Goal: Task Accomplishment & Management: Manage account settings

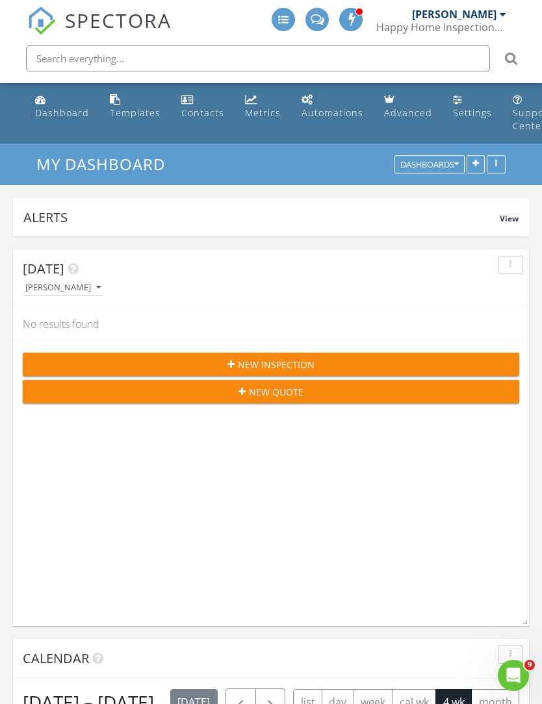
click at [521, 675] on icon "Open Intercom Messenger" at bounding box center [513, 675] width 21 height 21
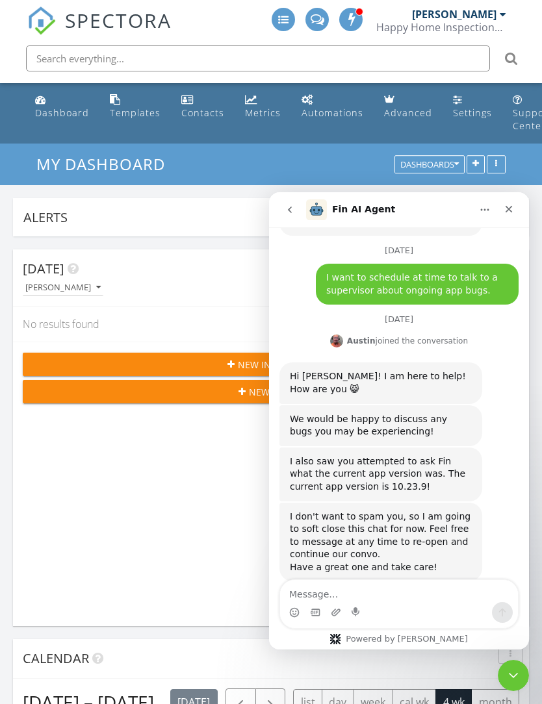
scroll to position [177, 0]
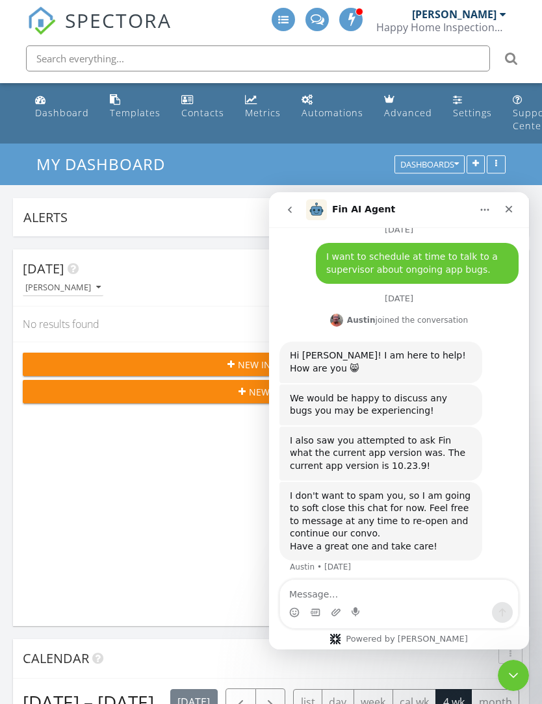
click at [387, 593] on textarea "Message…" at bounding box center [399, 591] width 238 height 22
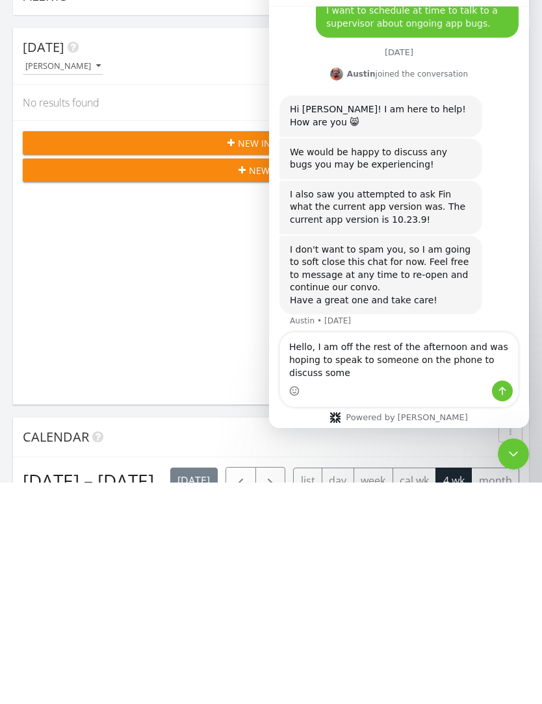
scroll to position [203, 0]
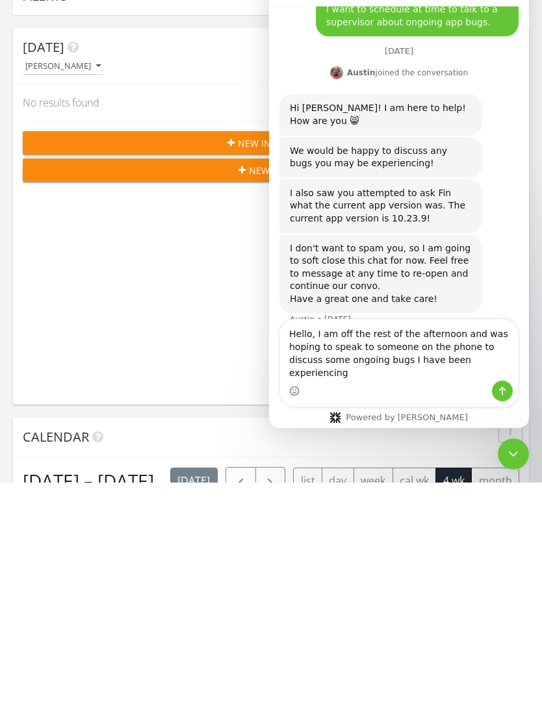
type textarea "Hello, I am off the rest of the afternoon and was hoping to speak to someone on…"
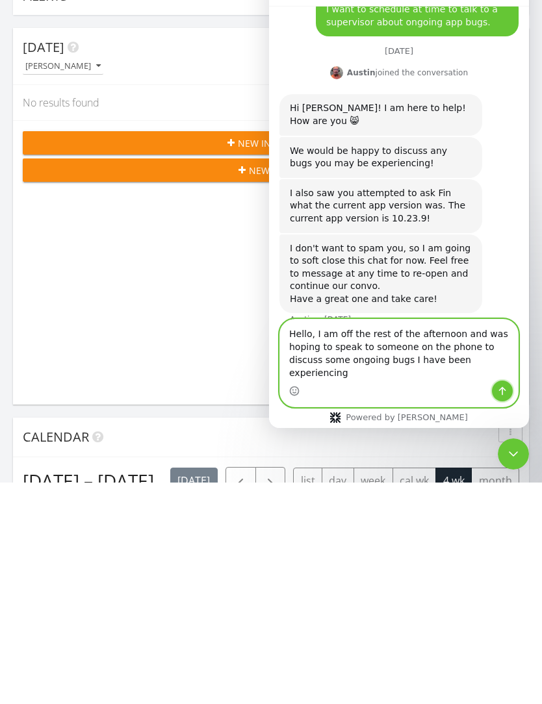
click at [499, 390] on icon "Send a message…" at bounding box center [502, 391] width 7 height 8
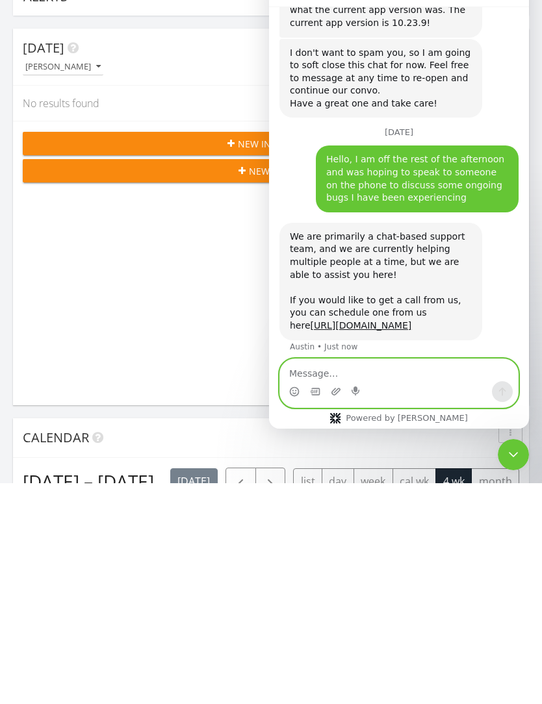
scroll to position [407, 0]
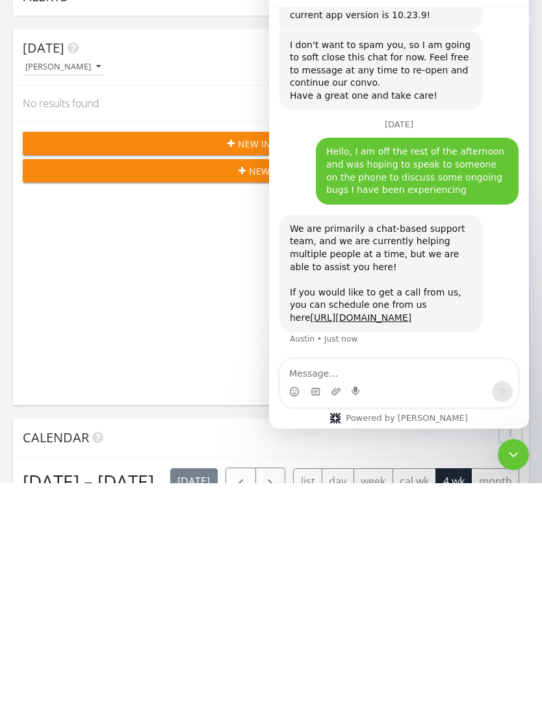
click at [345, 314] on link "https://calendly.com/d/dq6-qnn-3gs/spectora-support-call" at bounding box center [360, 317] width 101 height 10
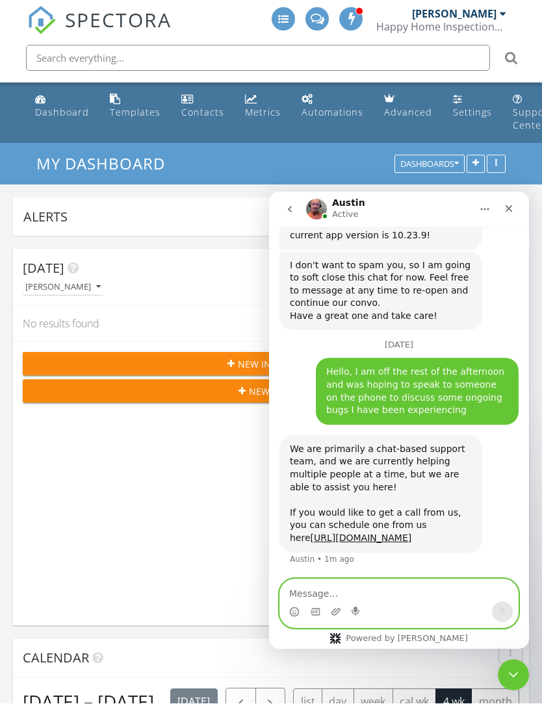
click at [364, 592] on textarea "Message…" at bounding box center [399, 590] width 238 height 22
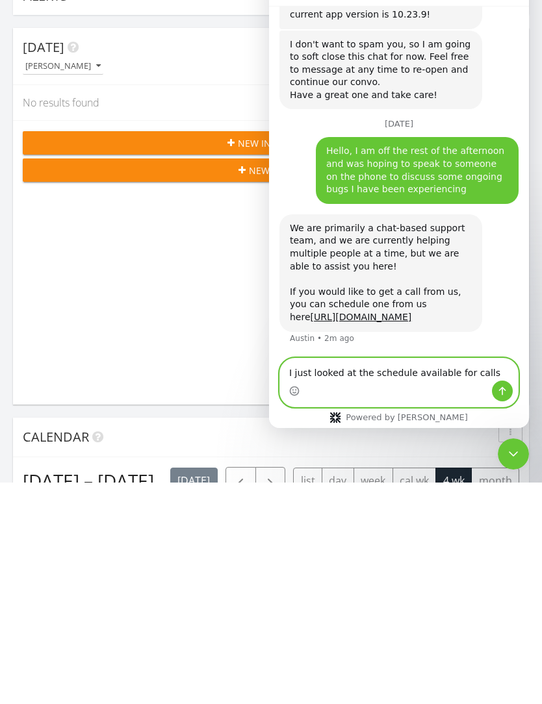
click at [451, 370] on textarea "I just looked at the schedule available for calls" at bounding box center [399, 369] width 238 height 22
click at [461, 368] on textarea "I just looked at the schedule available for calls" at bounding box center [399, 369] width 238 height 22
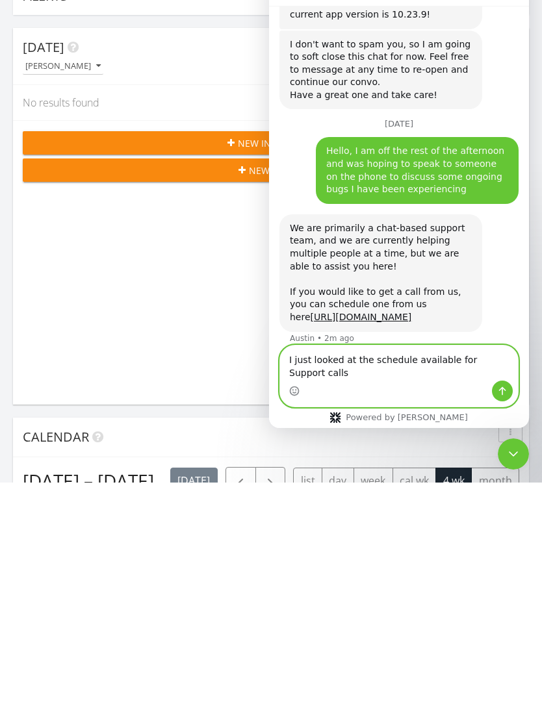
click at [362, 371] on textarea "I just looked at the schedule available for Support calls" at bounding box center [399, 362] width 238 height 35
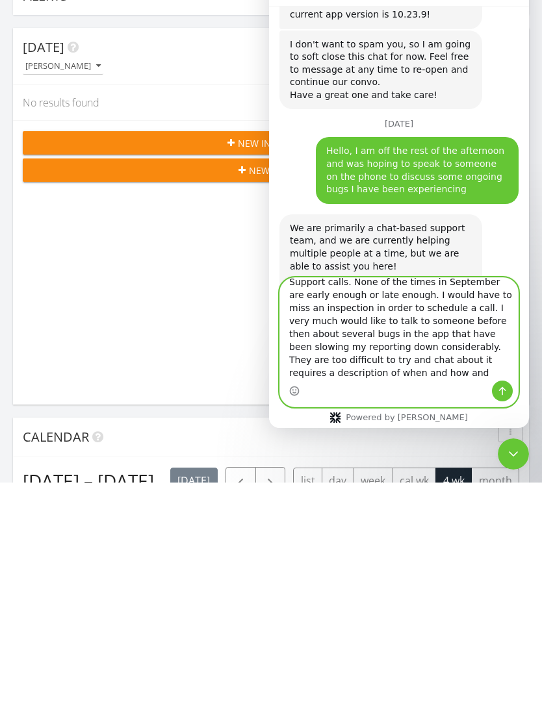
scroll to position [23, 0]
click at [364, 358] on textarea "I just looked at the schedule available for Support calls. None of the times in…" at bounding box center [399, 329] width 238 height 103
click at [492, 372] on textarea "I just looked at the schedule available for Support calls. None of the times in…" at bounding box center [399, 329] width 238 height 103
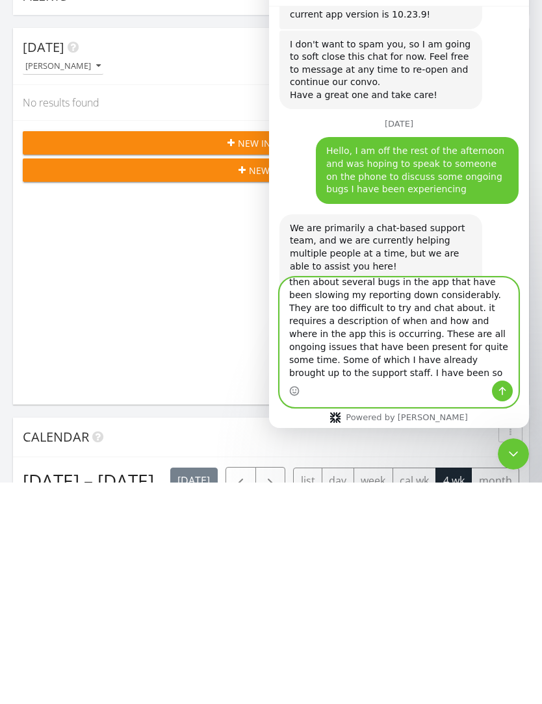
scroll to position [75, 0]
type textarea "I just looked at the schedule available for Support calls. None of the times in…"
click at [505, 386] on icon "Send a message…" at bounding box center [502, 391] width 10 height 10
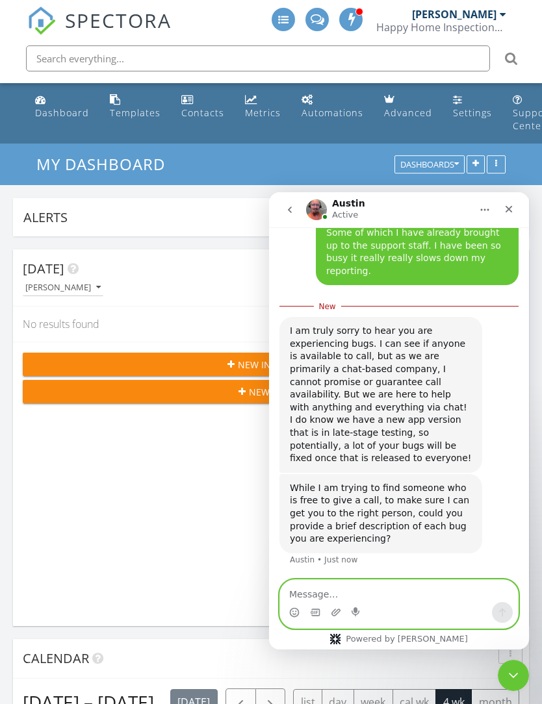
scroll to position [892, 0]
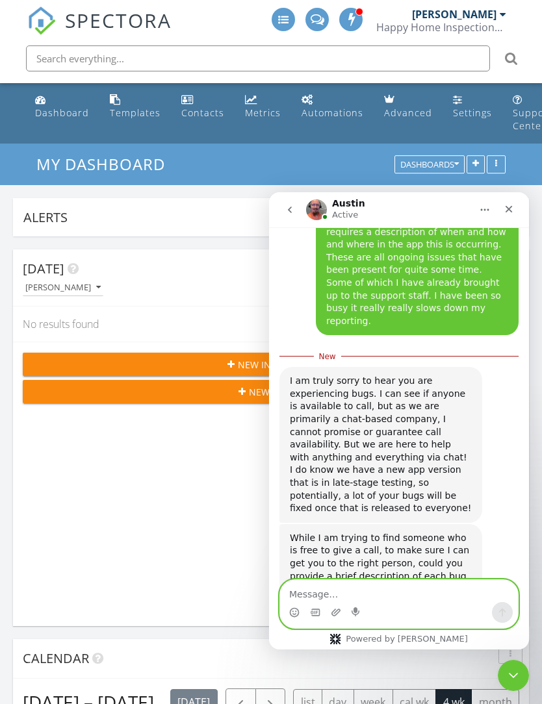
click at [331, 587] on textarea "Message…" at bounding box center [399, 591] width 238 height 22
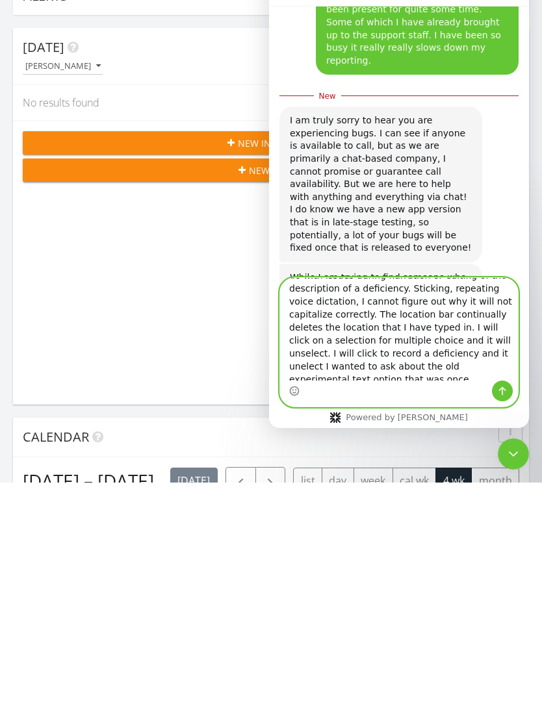
scroll to position [38, 0]
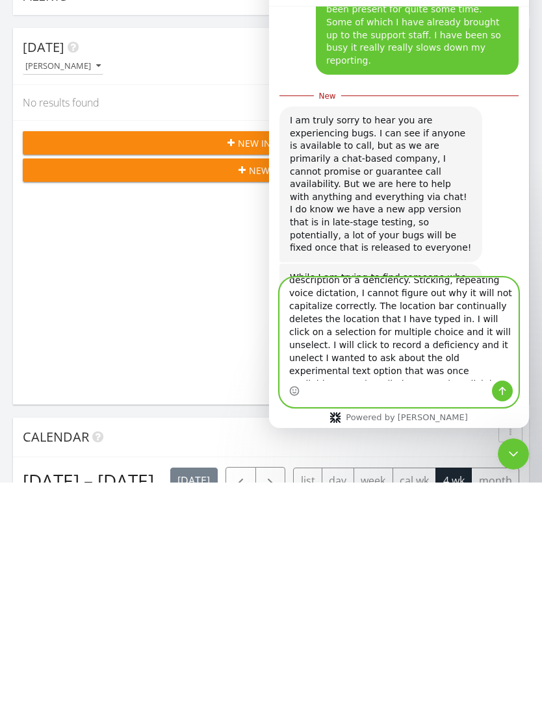
click at [447, 332] on textarea "This all has to do with the app. A lot of it has to do with issues during narra…" at bounding box center [399, 329] width 238 height 103
click at [445, 344] on textarea "This all has to do with the app. A lot of it has to do with issues during narra…" at bounding box center [399, 329] width 238 height 103
click at [444, 344] on textarea "This all has to do with the app. A lot of it has to do with issues during narra…" at bounding box center [399, 329] width 238 height 103
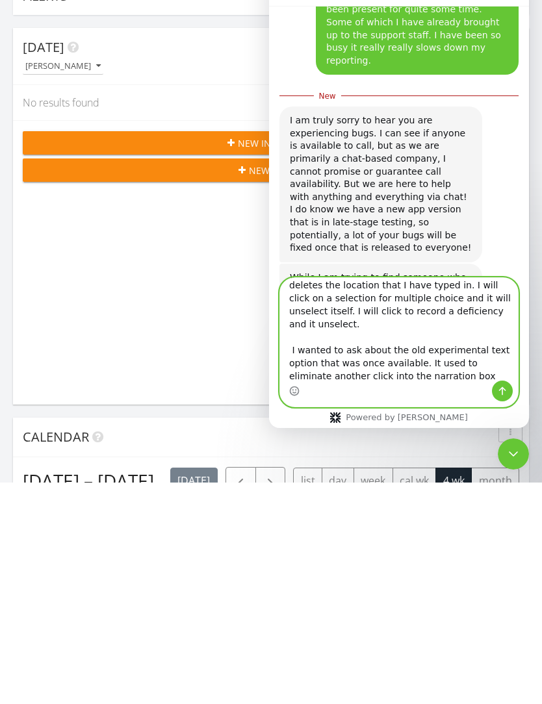
scroll to position [79, 0]
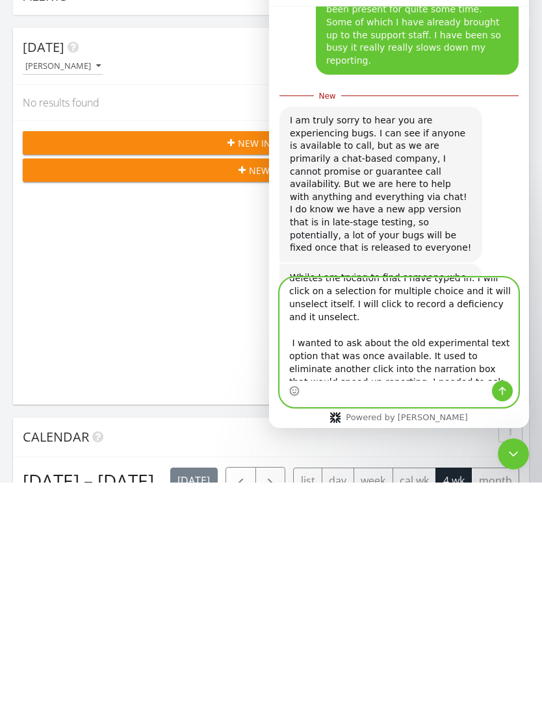
click at [314, 354] on textarea "This all has to do with the app. A lot of it has to do with issues during narra…" at bounding box center [399, 329] width 238 height 103
click at [309, 360] on textarea "This all has to do with the app. A lot of it has to do with issues during narra…" at bounding box center [399, 329] width 238 height 103
click at [308, 360] on textarea "This all has to do with the app. A lot of it has to do with issues during narra…" at bounding box center [399, 329] width 238 height 103
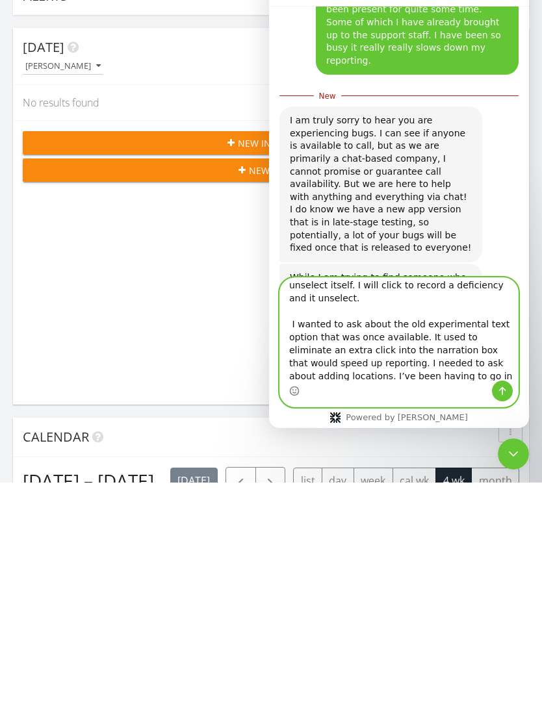
scroll to position [99, 0]
click at [474, 334] on textarea "This all has to do with the app. A lot of it has to do with issues during narra…" at bounding box center [399, 329] width 238 height 103
click at [477, 332] on textarea "This all has to do with the app. A lot of it has to do with issues during narra…" at bounding box center [399, 329] width 238 height 103
click at [332, 349] on textarea "This all has to do with the app. A lot of it has to do with issues during narra…" at bounding box center [399, 329] width 238 height 103
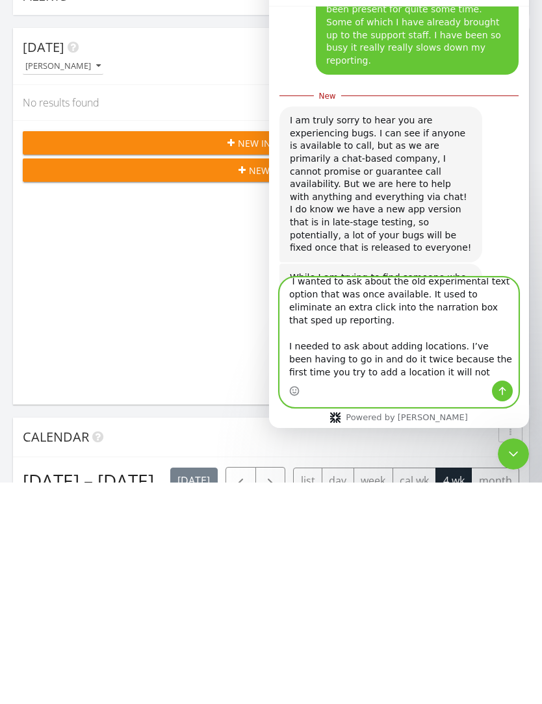
scroll to position [140, 0]
click at [446, 331] on textarea "This all has to do with the app. A lot of it has to do with issues during narra…" at bounding box center [399, 329] width 238 height 103
click at [352, 369] on textarea "This all has to do with the app. A lot of it has to do with issues during narra…" at bounding box center [399, 329] width 238 height 103
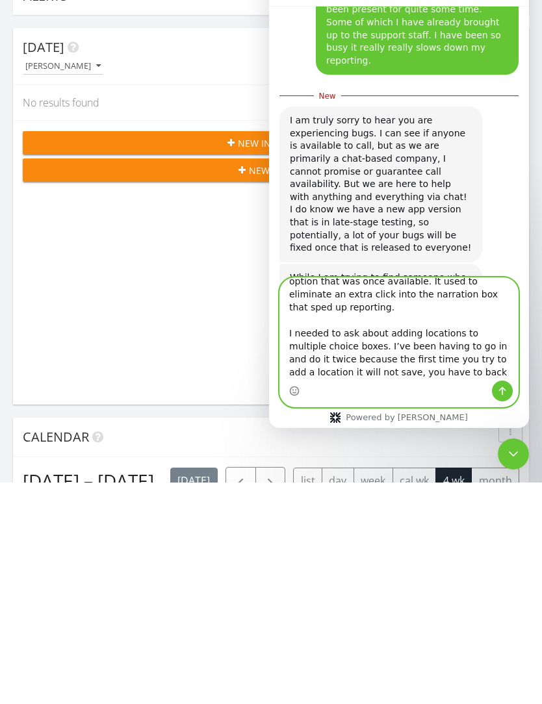
scroll to position [153, 0]
type textarea "This all has to do with the app. A lot of it has to do with issues during narra…"
click at [501, 392] on icon "Send a message…" at bounding box center [502, 391] width 10 height 10
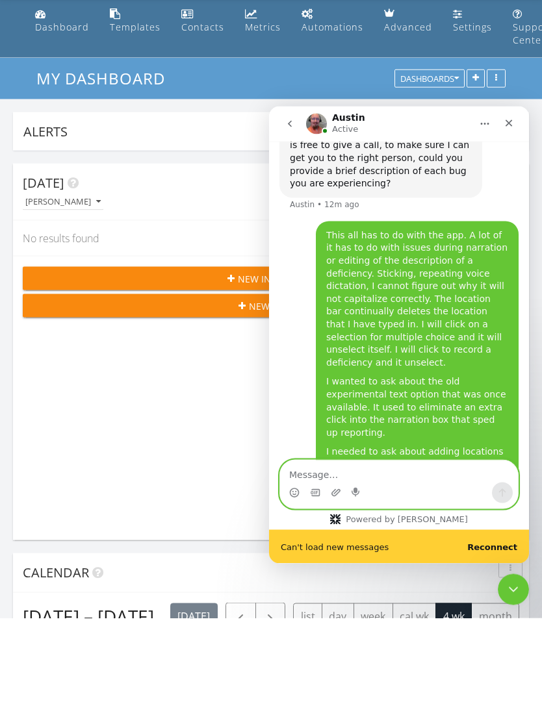
scroll to position [1212, 0]
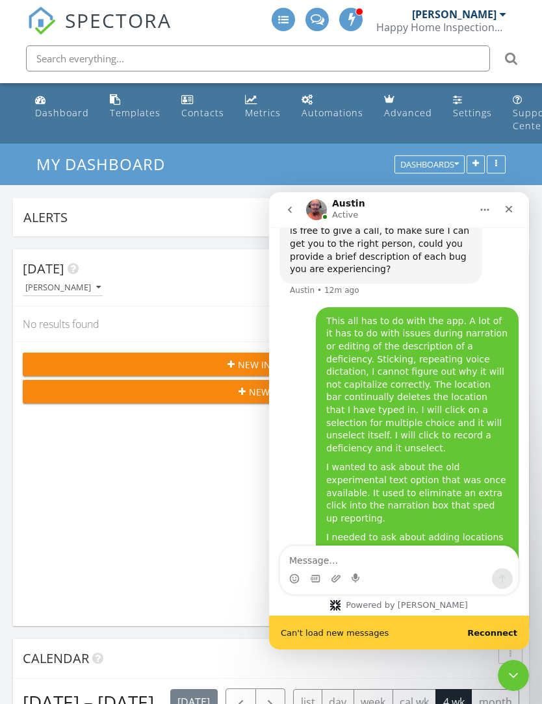
click at [60, 107] on div "Dashboard" at bounding box center [62, 112] width 54 height 12
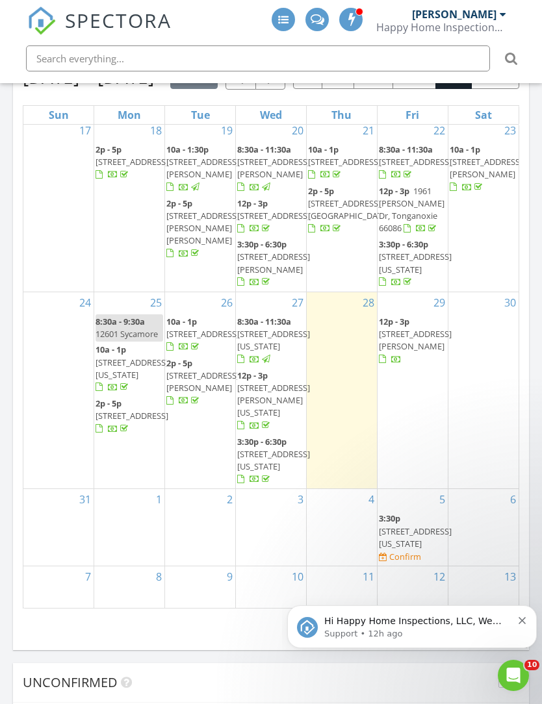
scroll to position [64, 0]
click at [209, 538] on div "2" at bounding box center [200, 527] width 70 height 77
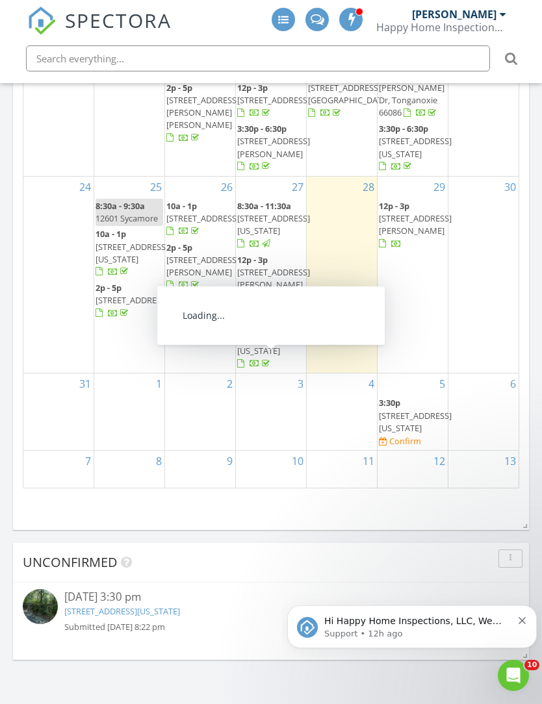
click at [277, 356] on span "1915 NW 58th Ct, Kansas City 64151" at bounding box center [273, 344] width 73 height 24
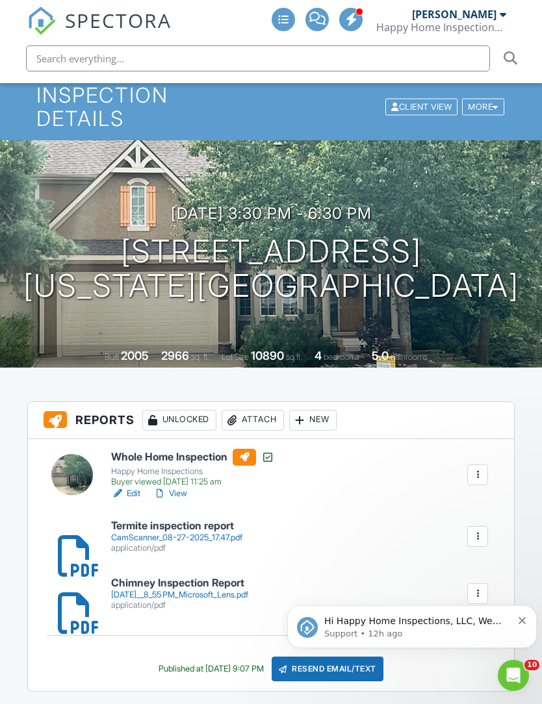
click at [262, 410] on div "Attach" at bounding box center [252, 420] width 62 height 21
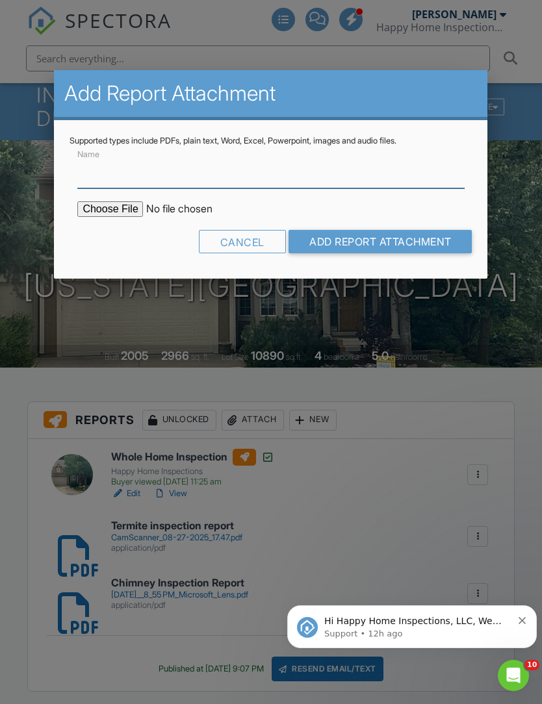
click at [171, 188] on input "Name" at bounding box center [270, 172] width 386 height 32
type input "Mold Screening Report"
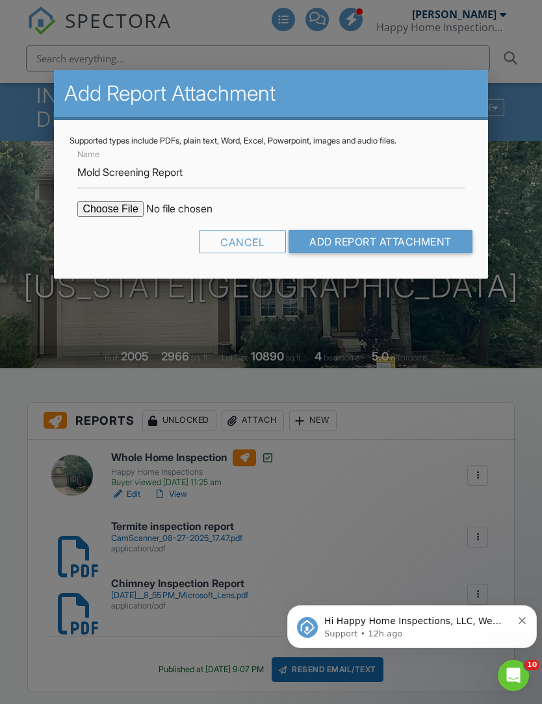
click at [114, 212] on input "file" at bounding box center [187, 209] width 221 height 16
type input "C:\fakepath\1915_NW_58th_Ct___Mold_Screening_Report__new_.pdf"
click at [380, 244] on input "Add Report Attachment" at bounding box center [380, 241] width 184 height 23
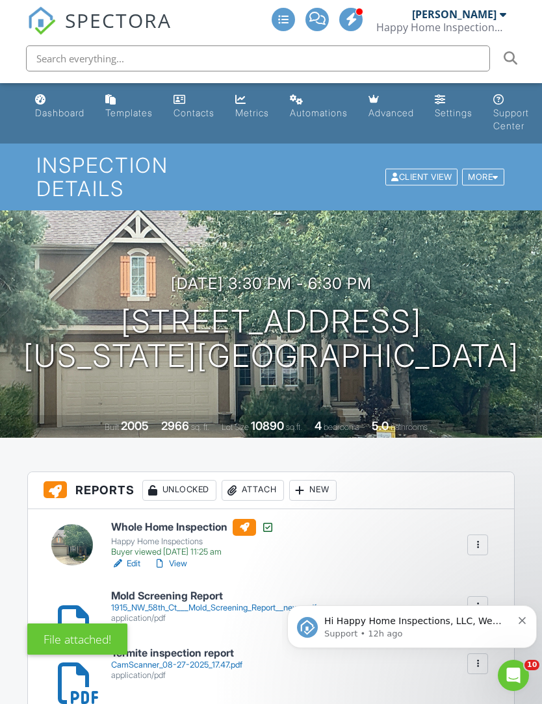
click at [503, 19] on div at bounding box center [502, 14] width 6 height 10
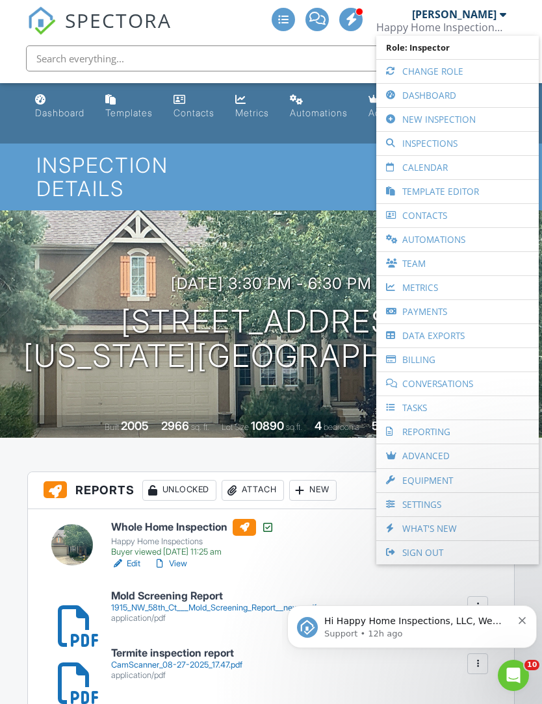
click at [453, 500] on link "Settings" at bounding box center [456, 504] width 149 height 23
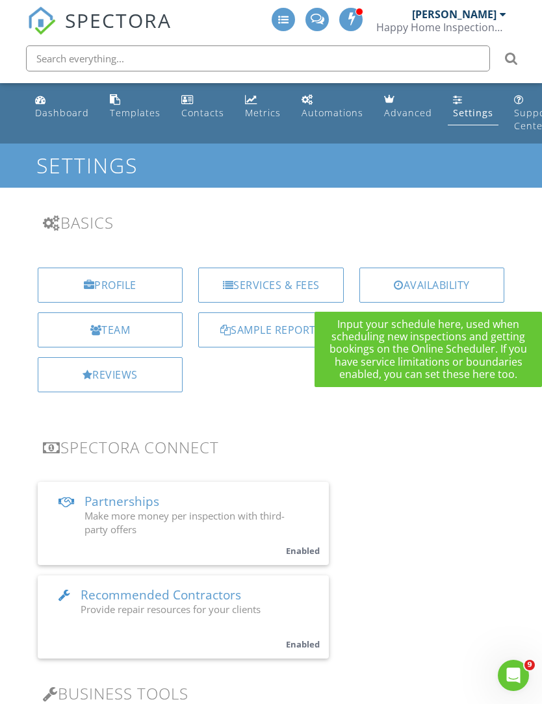
click at [468, 279] on div "Availability" at bounding box center [431, 285] width 145 height 35
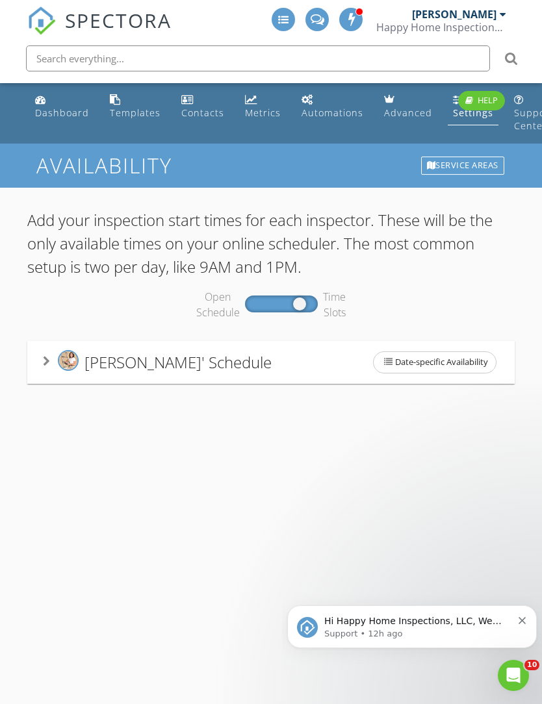
click at [234, 365] on span "Jennifer Ohmes' Schedule" at bounding box center [177, 361] width 187 height 21
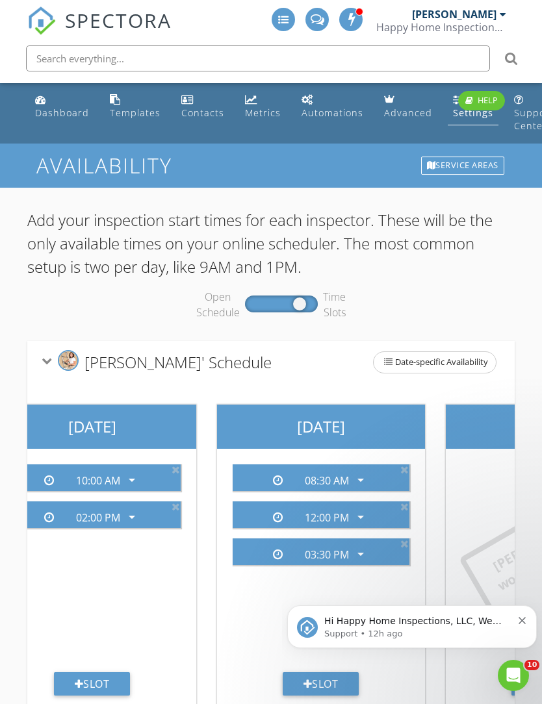
scroll to position [0, 963]
click at [358, 480] on icon "arrow_drop_down" at bounding box center [361, 480] width 16 height 16
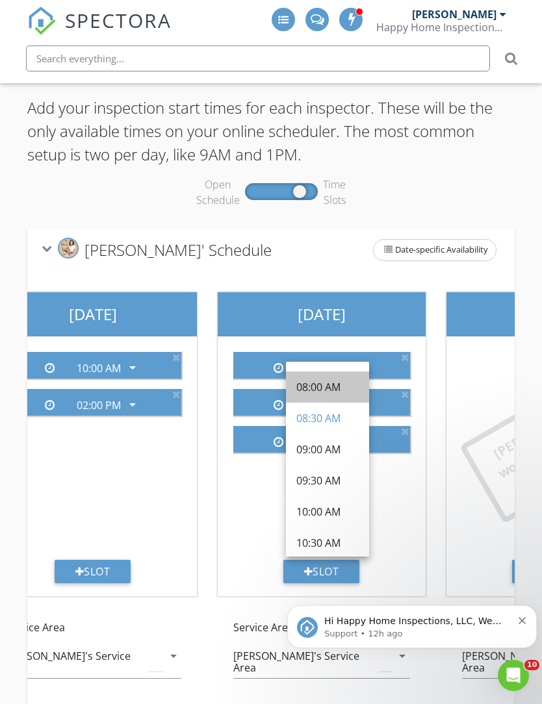
scroll to position [137, 0]
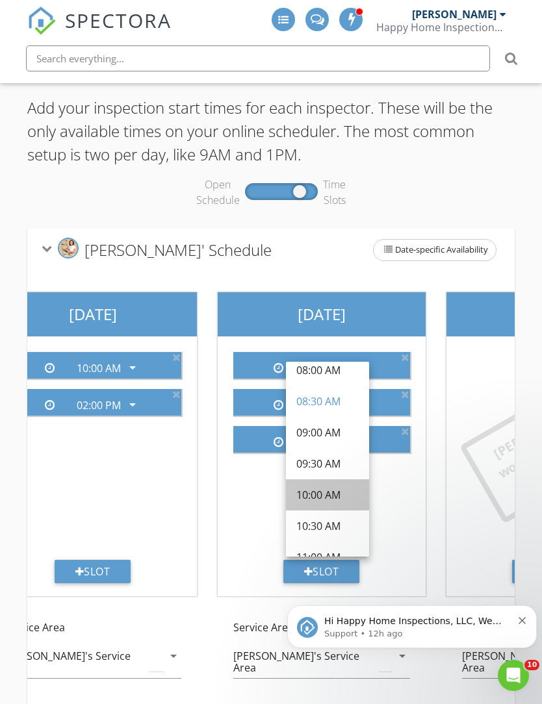
click at [336, 497] on div "10:00 AM" at bounding box center [327, 495] width 62 height 16
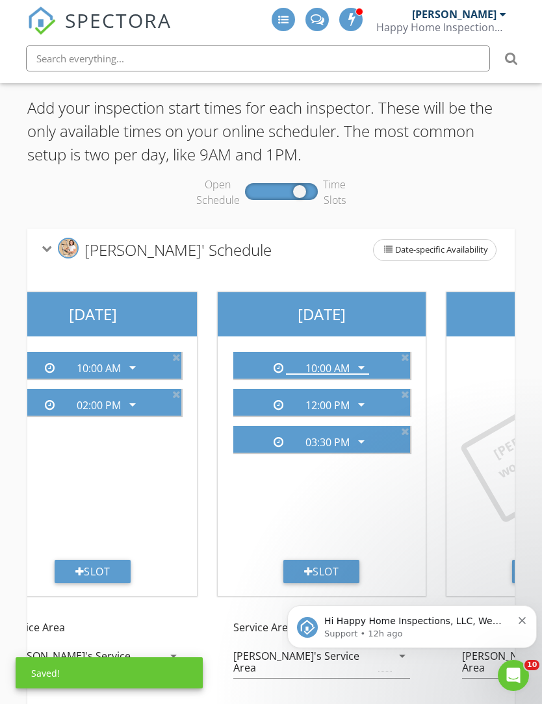
click at [399, 398] on div "12:00 PM arrow_drop_down" at bounding box center [321, 402] width 166 height 21
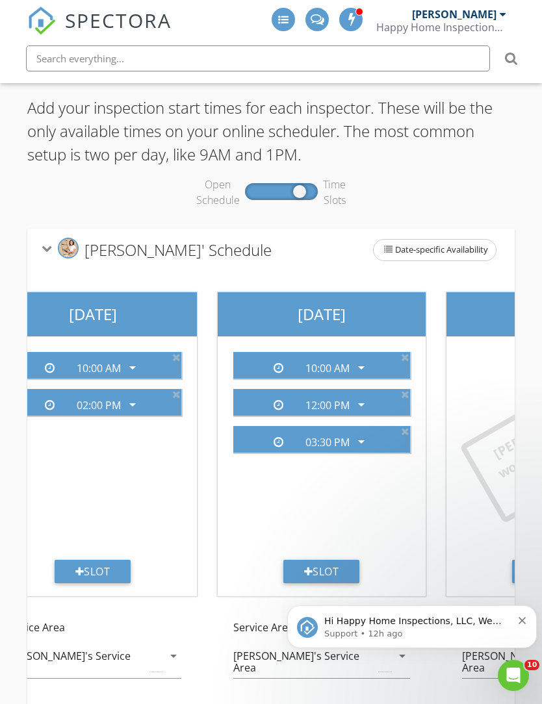
click at [408, 397] on icon at bounding box center [405, 394] width 8 height 10
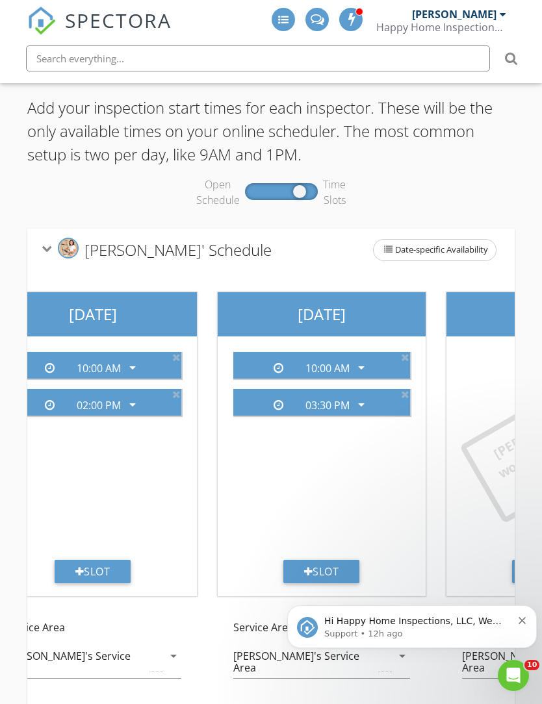
click at [342, 403] on div "03:30 PM" at bounding box center [327, 405] width 44 height 12
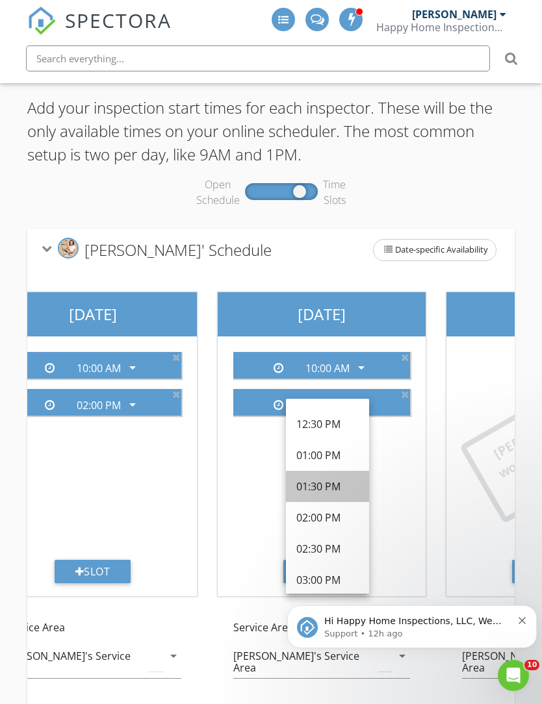
scroll to position [368, 0]
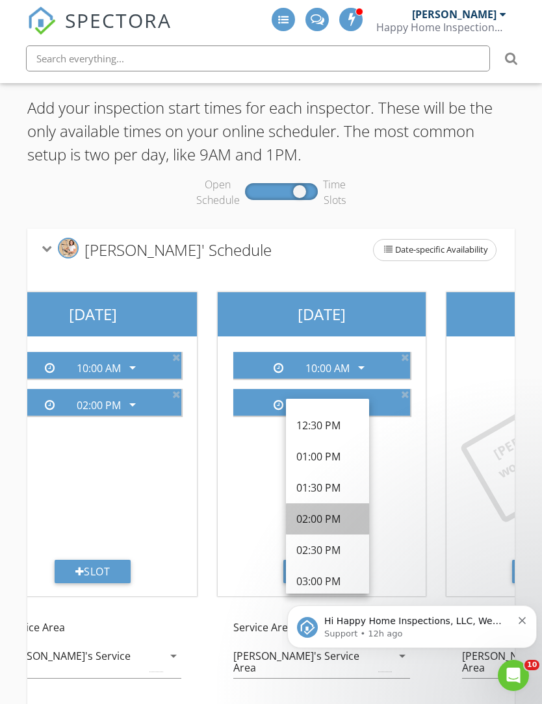
click at [325, 525] on div "02:00 PM" at bounding box center [327, 519] width 62 height 16
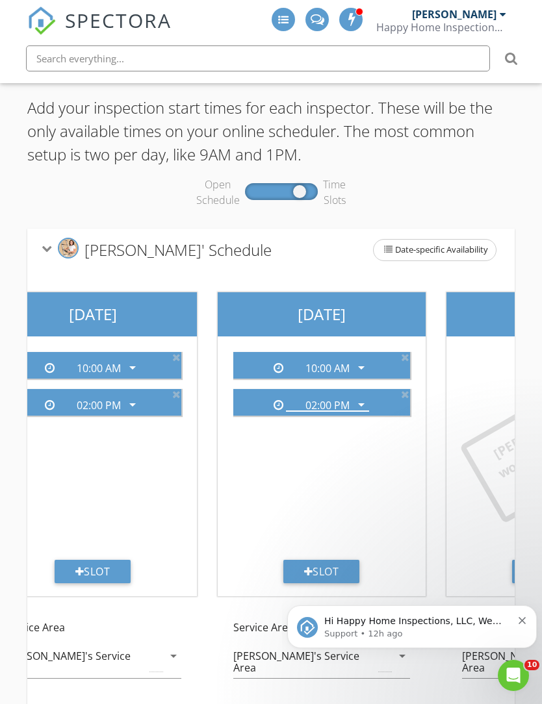
click at [496, 16] on div "[PERSON_NAME]" at bounding box center [454, 14] width 84 height 13
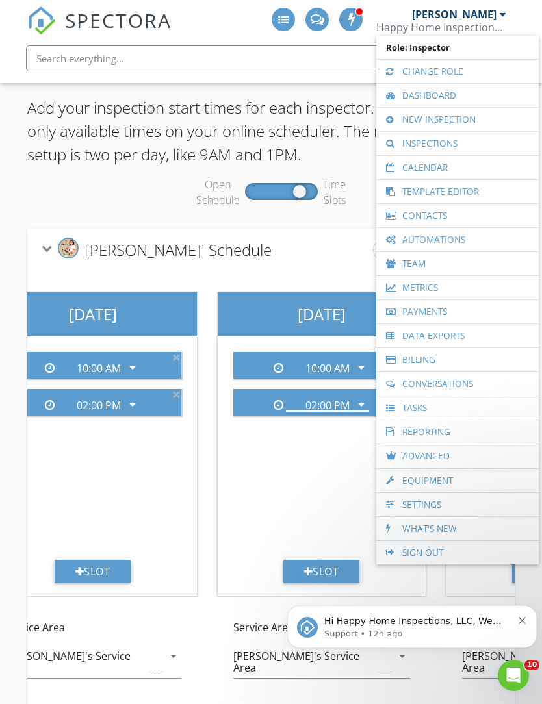
click at [444, 97] on link "Dashboard" at bounding box center [456, 95] width 149 height 23
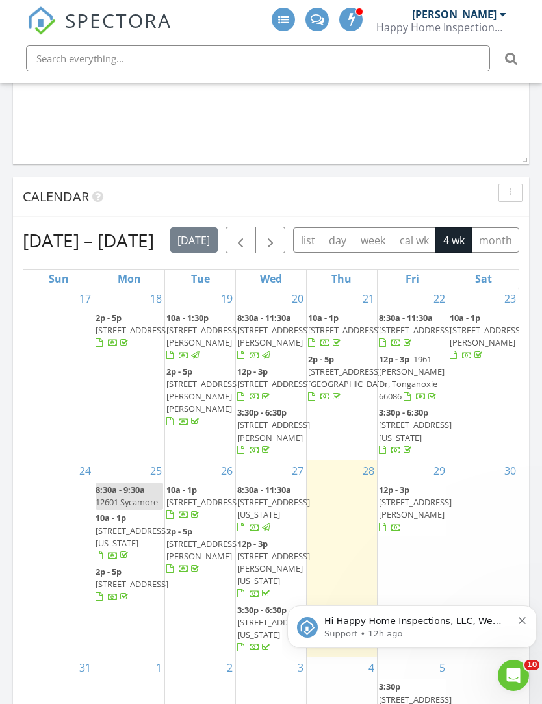
scroll to position [522, 0]
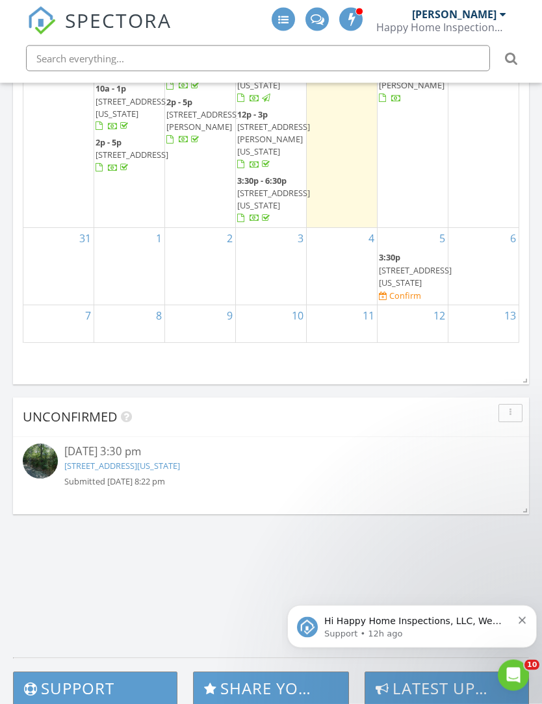
click at [519, 622] on icon "Dismiss notification" at bounding box center [521, 619] width 7 height 7
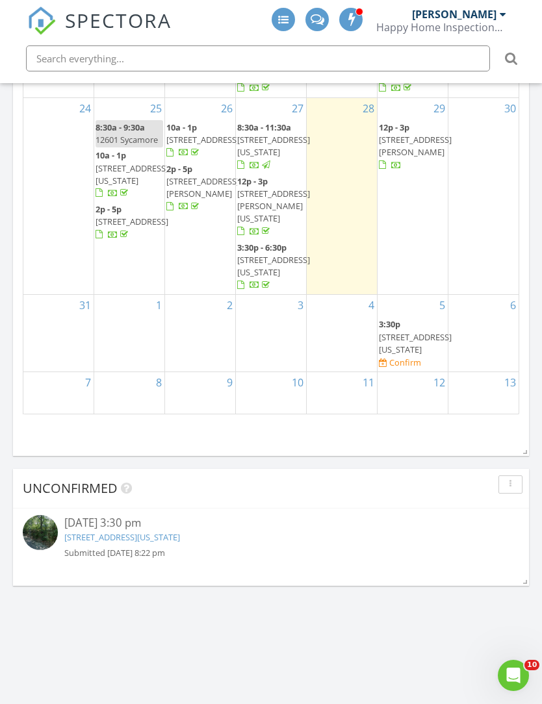
scroll to position [6, 6]
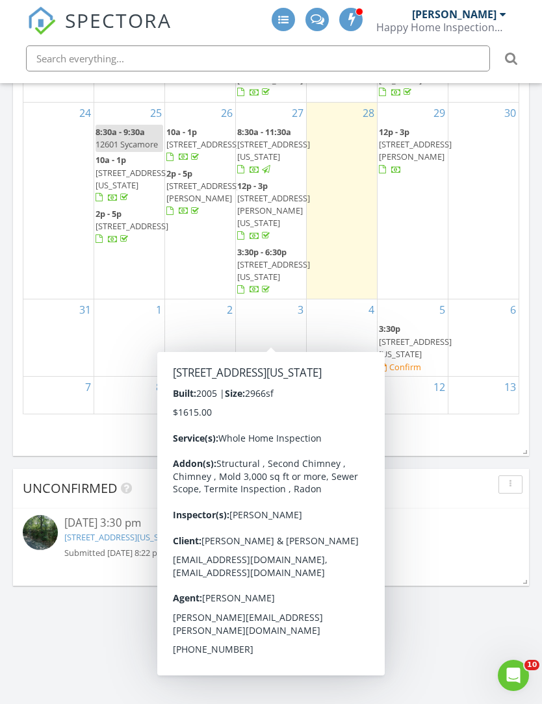
click at [280, 282] on span "[STREET_ADDRESS][US_STATE]" at bounding box center [273, 270] width 73 height 24
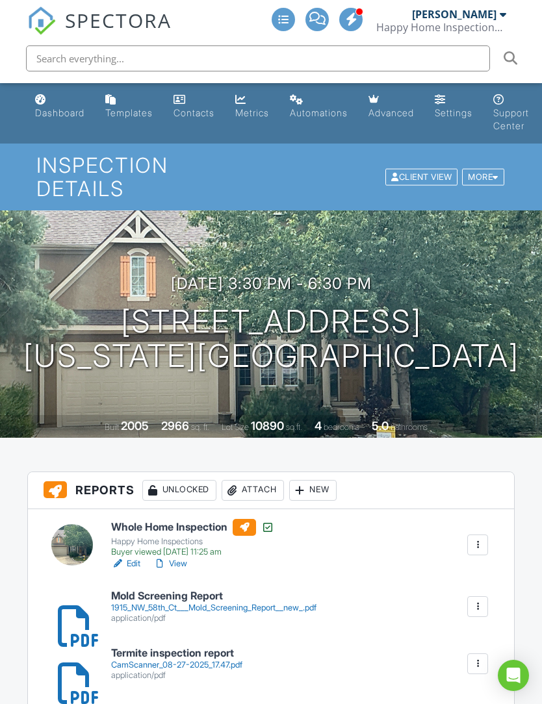
click at [267, 480] on div "Attach" at bounding box center [252, 490] width 62 height 21
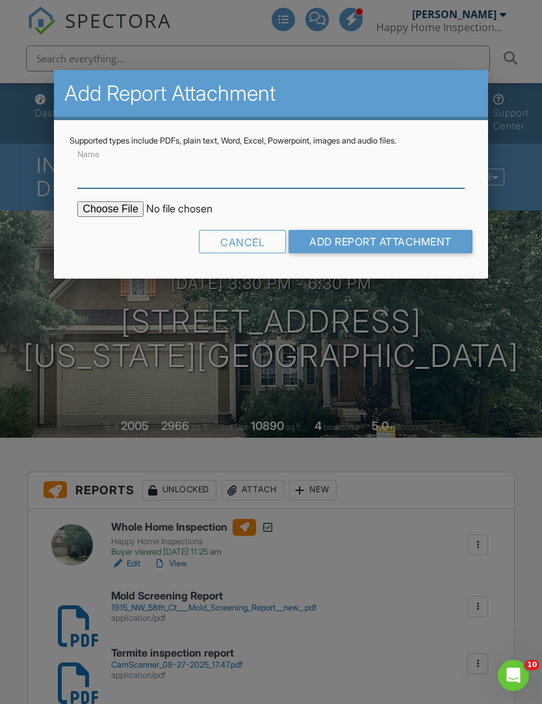
click at [126, 182] on input "Name" at bounding box center [270, 172] width 386 height 32
type input "Structural engineer report"
click at [122, 209] on input "file" at bounding box center [187, 209] width 221 height 16
type input "C:\fakepath\1915 NW 58th Ct.pdf"
click at [387, 244] on input "Add Report Attachment" at bounding box center [380, 241] width 184 height 23
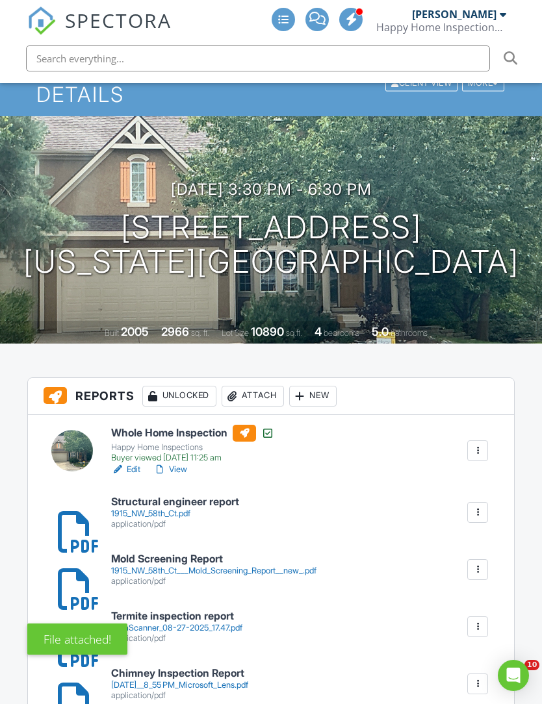
scroll to position [217, 0]
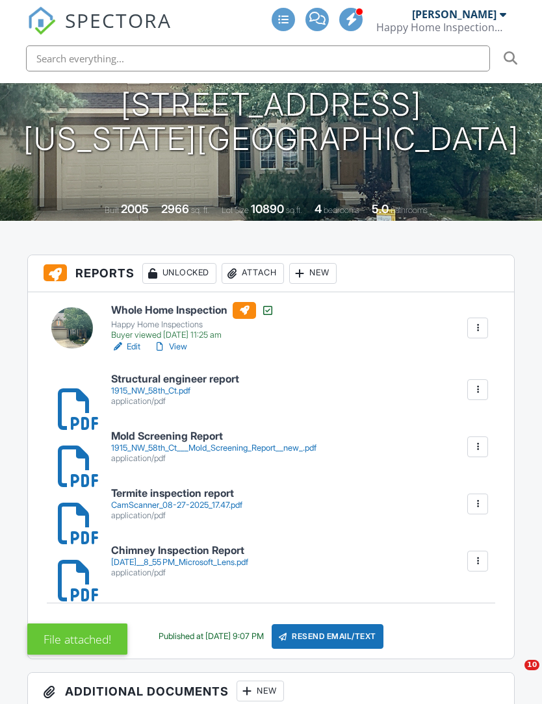
click at [266, 263] on div "Attach" at bounding box center [252, 273] width 62 height 21
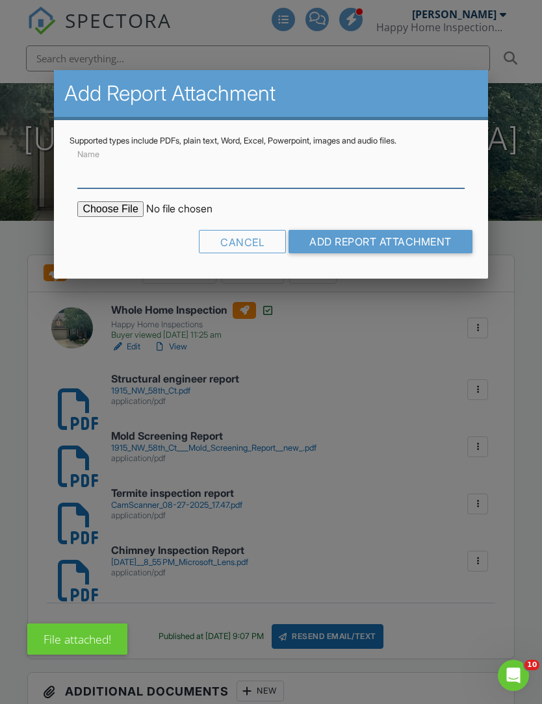
click at [128, 187] on input "Name" at bounding box center [270, 172] width 386 height 32
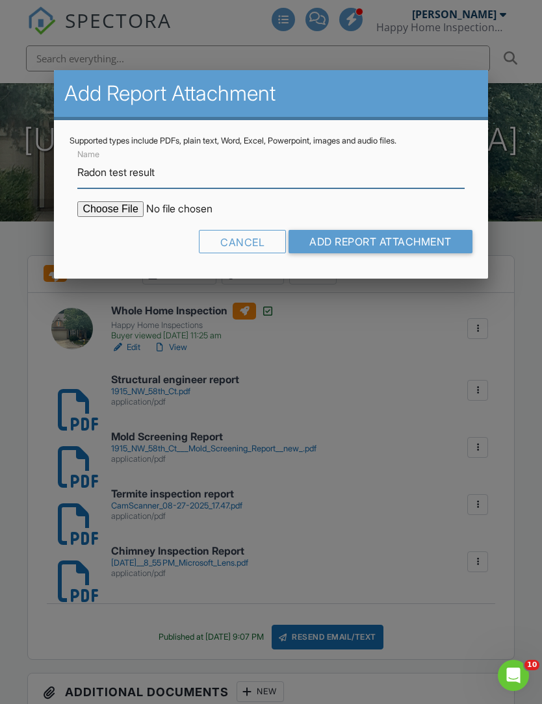
type input "Radon test result"
click at [105, 217] on input "file" at bounding box center [187, 209] width 221 height 16
type input "C:\fakepath\c880c346-1bb6-4845-982f-57716e7ba484.pdf"
click at [412, 249] on input "Add Report Attachment" at bounding box center [380, 241] width 184 height 23
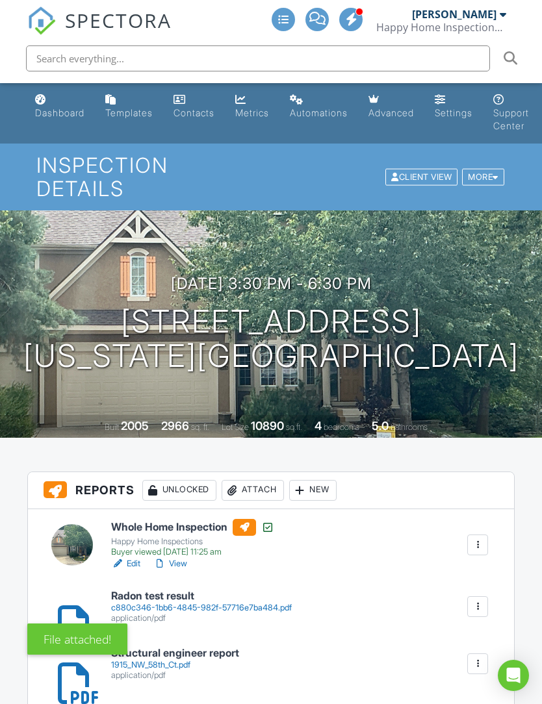
click at [241, 613] on div "application/pdf" at bounding box center [201, 618] width 181 height 10
click at [73, 111] on div "Dashboard" at bounding box center [59, 112] width 49 height 11
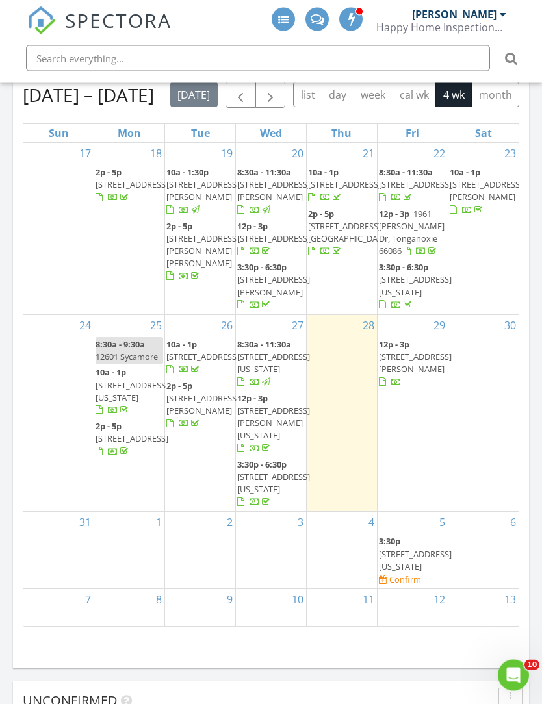
scroll to position [662, 0]
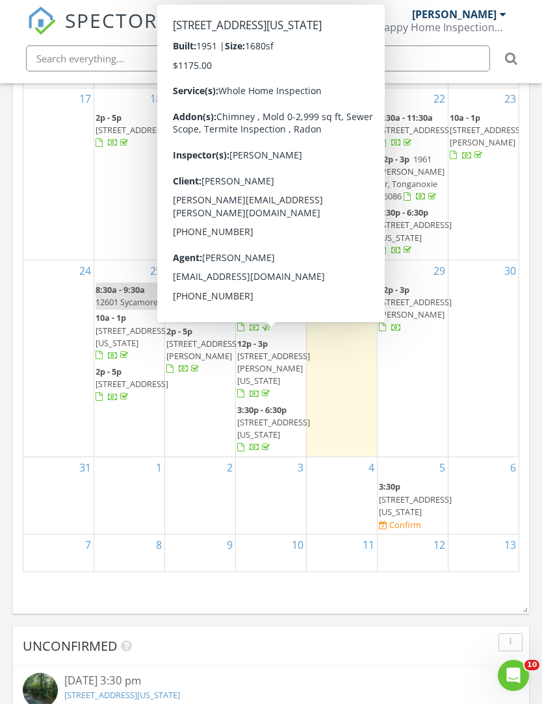
click at [268, 320] on span "416 W 67th St, Kansas City 64113" at bounding box center [273, 308] width 73 height 24
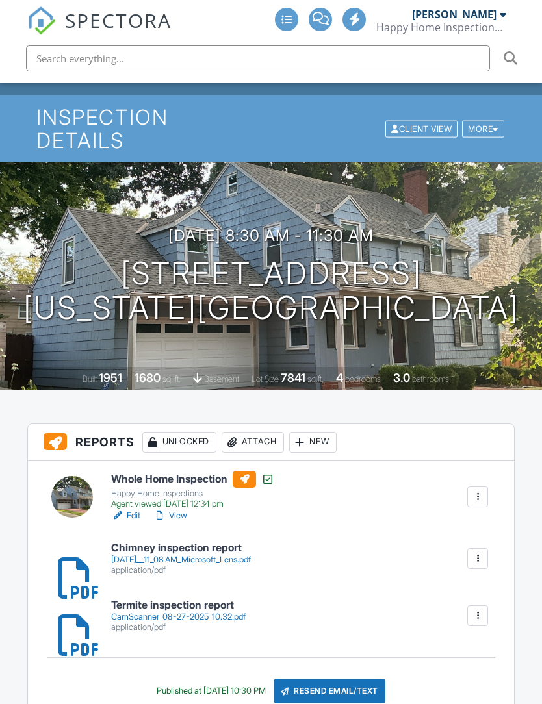
click at [267, 432] on div "Attach" at bounding box center [252, 442] width 62 height 21
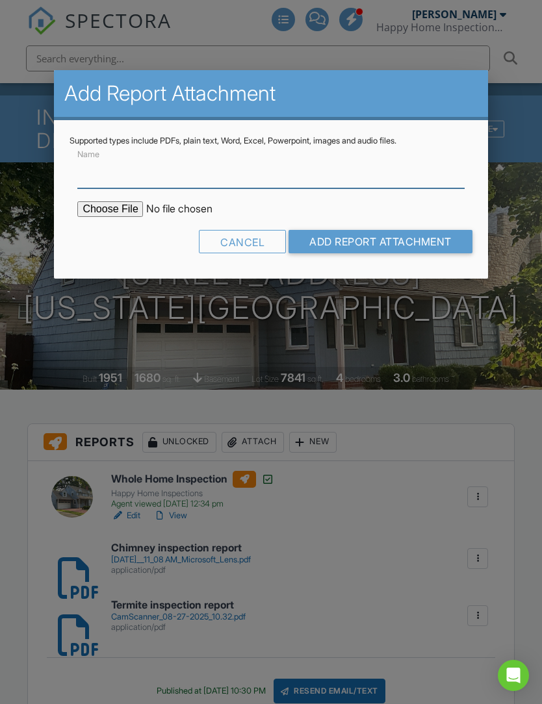
click at [122, 184] on input "Name" at bounding box center [270, 172] width 386 height 32
type input "Mold Screening Report"
click at [124, 211] on input "file" at bounding box center [187, 209] width 221 height 16
type input "C:\fakepath\416_W_67_St___Mold_Screening_Report__new_.pdf"
click at [397, 245] on input "Add Report Attachment" at bounding box center [380, 241] width 184 height 23
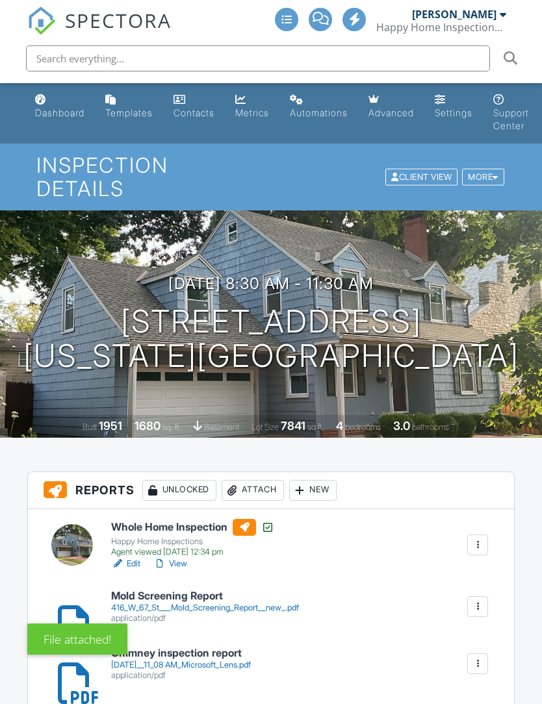
click at [265, 480] on div "Attach" at bounding box center [252, 490] width 62 height 21
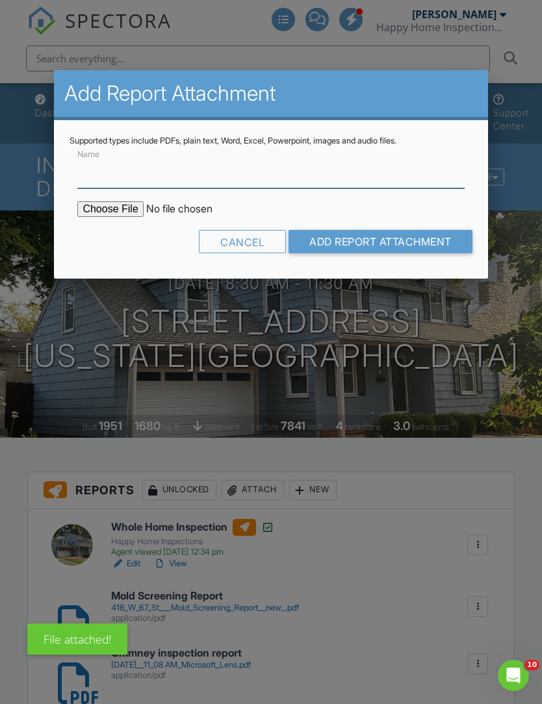
click at [132, 179] on input "Name" at bounding box center [270, 172] width 386 height 32
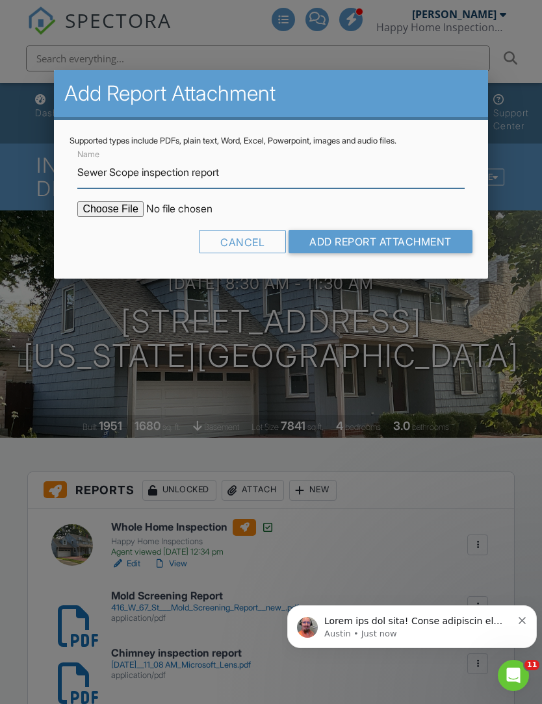
type input "Sewer Scope inspection report"
click at [110, 215] on input "file" at bounding box center [187, 209] width 221 height 16
type input "C:\fakepath\8-27-25_416 W 67th Street.pdf"
click at [373, 242] on input "Add Report Attachment" at bounding box center [380, 241] width 184 height 23
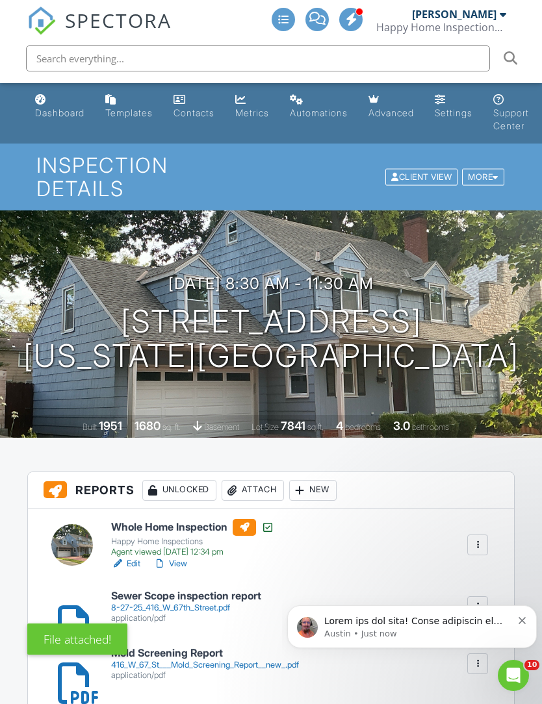
click at [266, 480] on div "Attach" at bounding box center [252, 490] width 62 height 21
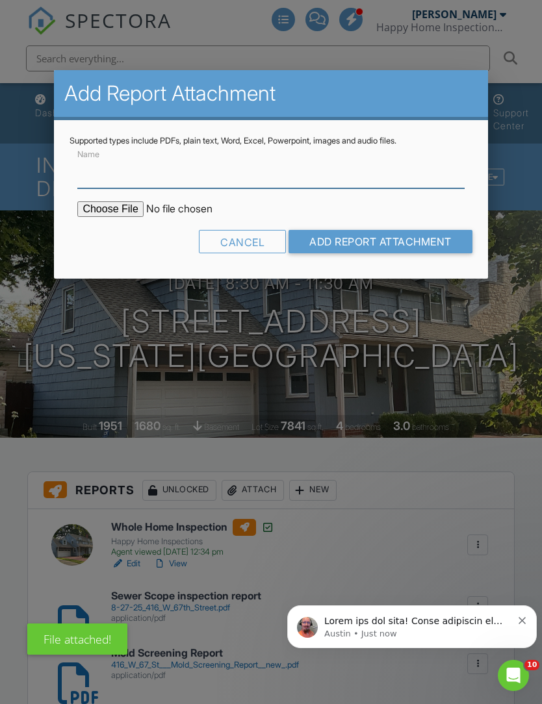
click at [127, 181] on input "Name" at bounding box center [270, 172] width 386 height 32
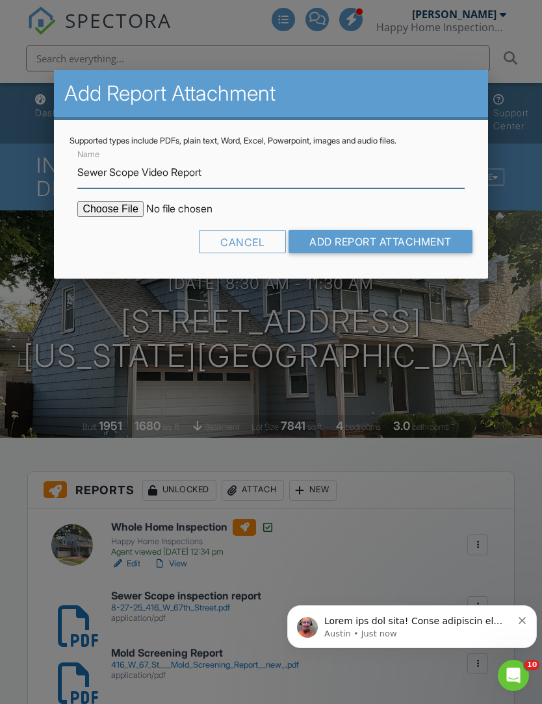
type input "Sewer Scope Video Report"
click at [110, 214] on input "file" at bounding box center [187, 209] width 221 height 16
type input "C:\fakepath\Report.pdf"
click at [426, 249] on input "Add Report Attachment" at bounding box center [380, 241] width 184 height 23
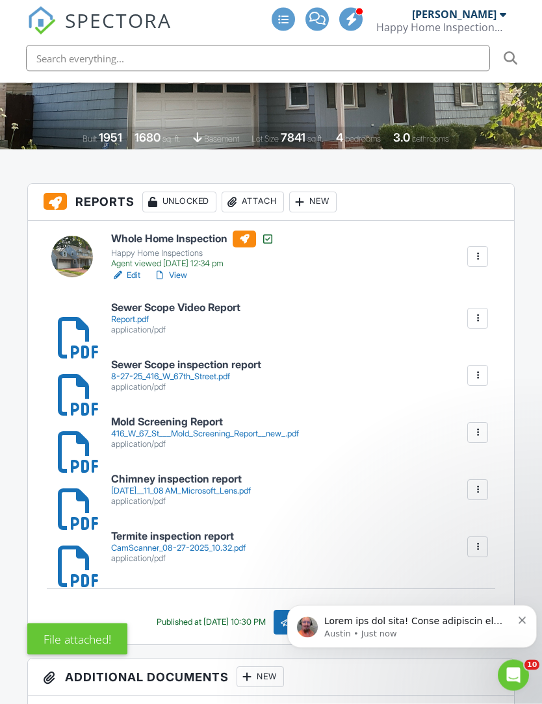
scroll to position [288, 0]
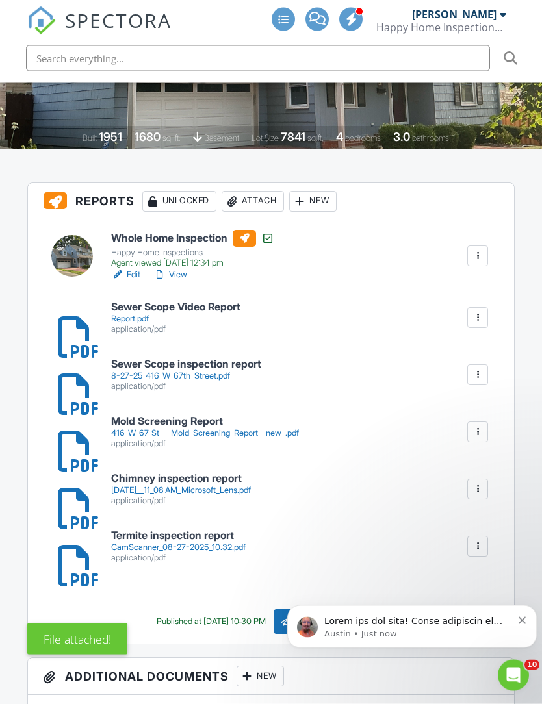
click at [433, 622] on p "message notification from Austin, Just now. Thank you for that! Voice dictation…" at bounding box center [418, 620] width 188 height 13
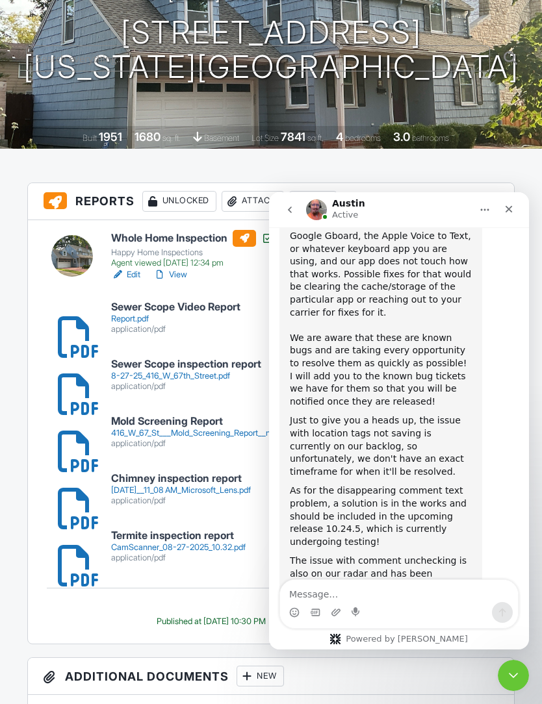
scroll to position [1590, 0]
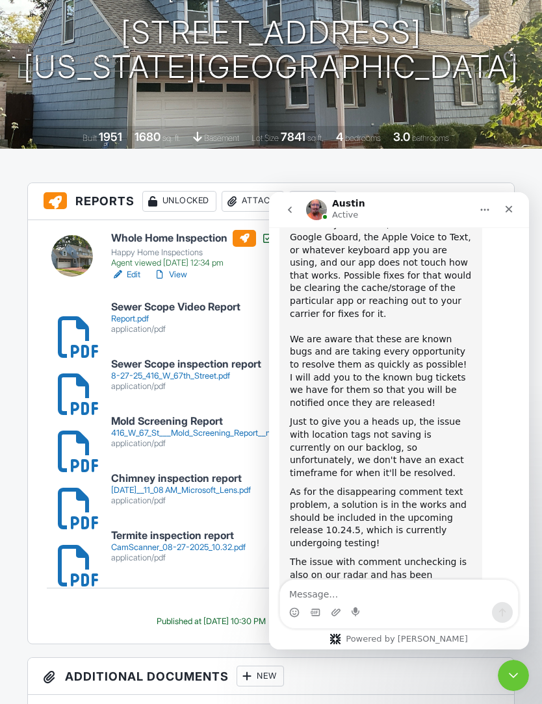
click at [322, 591] on textarea "Message…" at bounding box center [399, 591] width 238 height 22
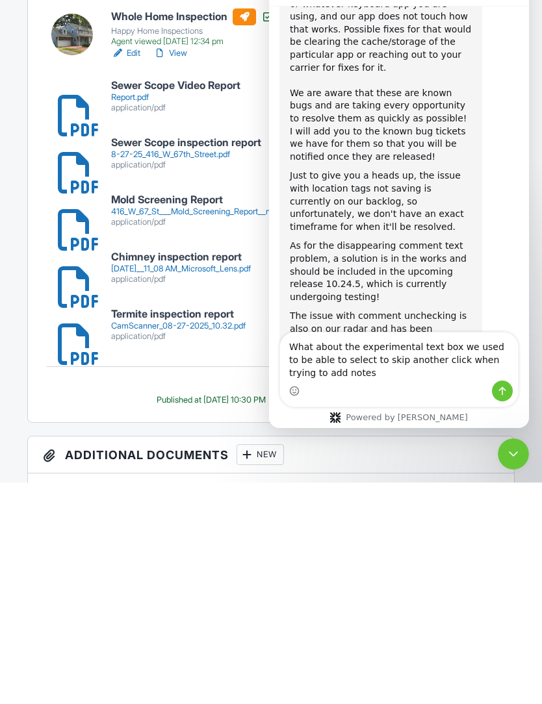
scroll to position [1616, 0]
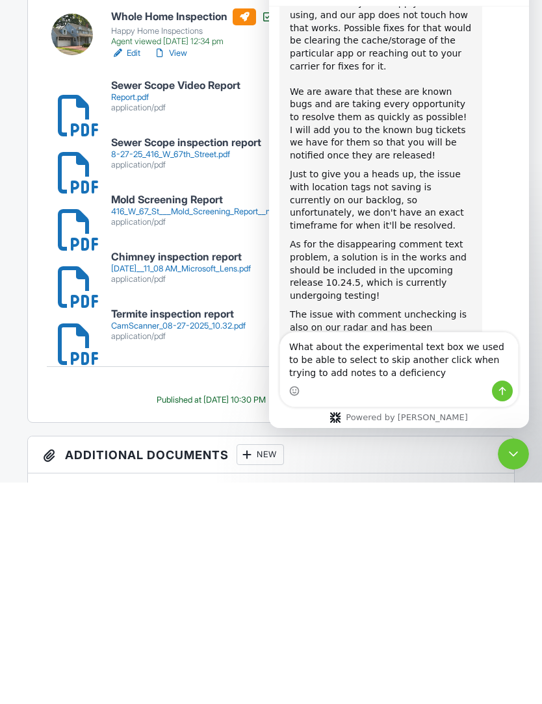
click at [342, 358] on textarea "What about the experimental text box we used to be able to select to skip anoth…" at bounding box center [399, 356] width 238 height 48
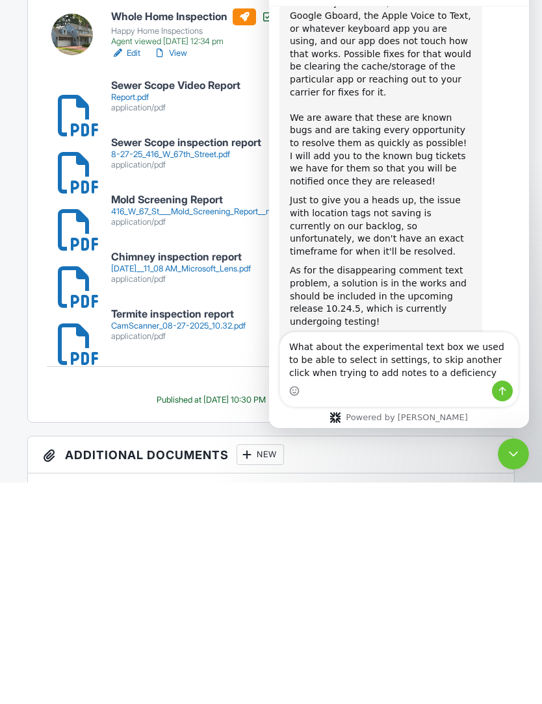
click at [399, 363] on textarea "What about the experimental text box we used to be able to select in settings, …" at bounding box center [399, 356] width 238 height 48
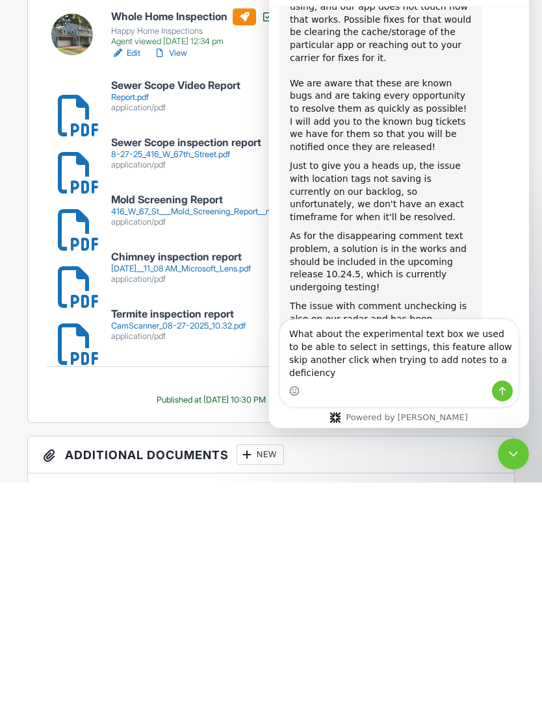
scroll to position [1629, 0]
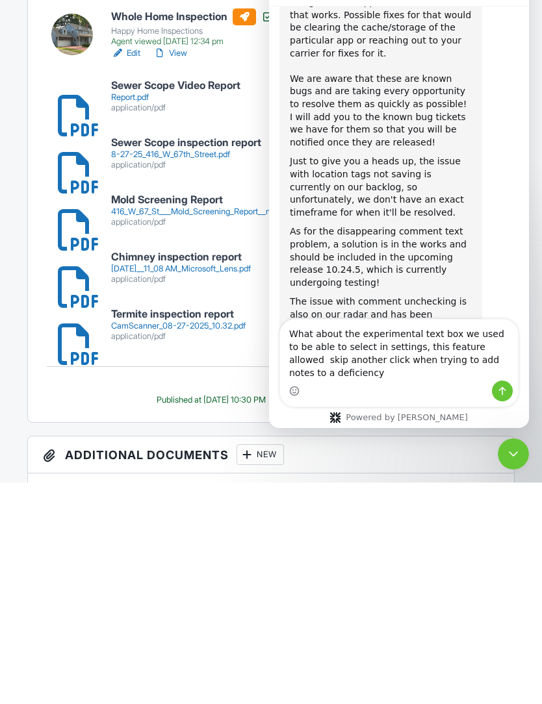
click at [469, 338] on textarea "What about the experimental text box we used to be able to select in settings, …" at bounding box center [399, 349] width 238 height 61
click at [464, 399] on div "Intercom messenger" at bounding box center [399, 391] width 238 height 21
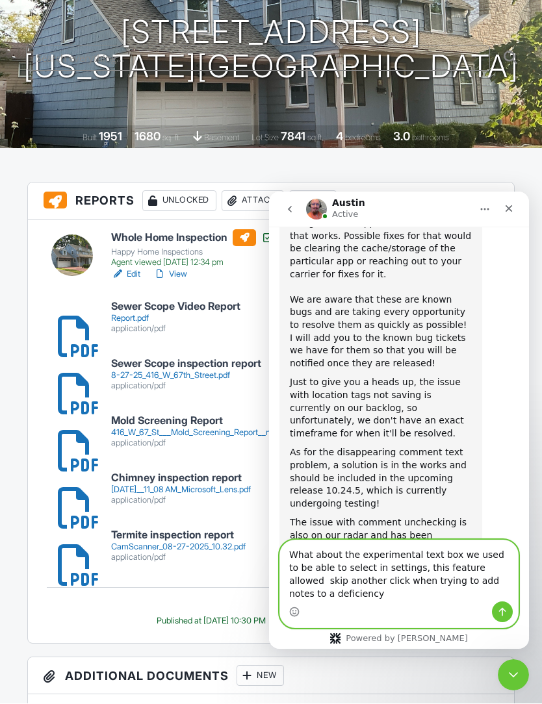
click at [464, 571] on textarea "What about the experimental text box we used to be able to select in settings, …" at bounding box center [399, 570] width 238 height 61
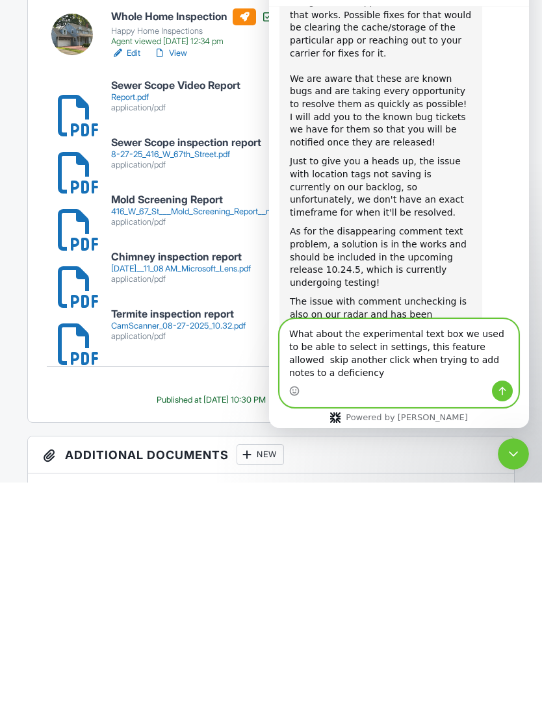
click at [471, 344] on textarea "What about the experimental text box we used to be able to select in settings, …" at bounding box center [399, 349] width 238 height 61
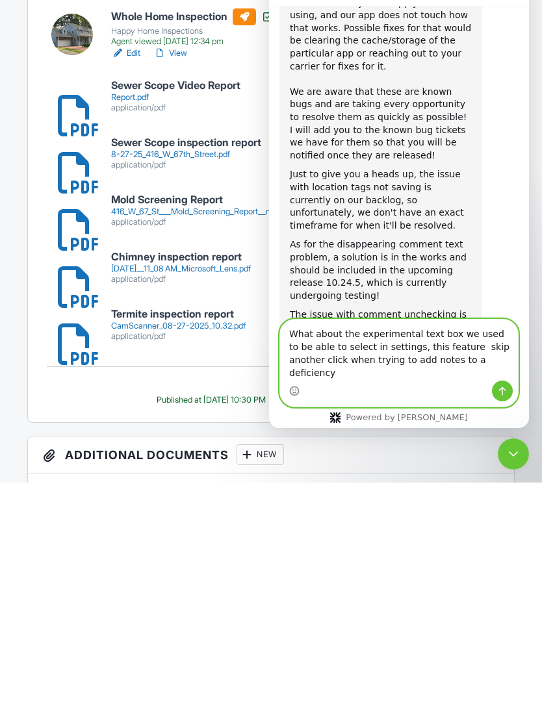
click at [468, 358] on textarea "What about the experimental text box we used to be able to select in settings, …" at bounding box center [399, 349] width 238 height 61
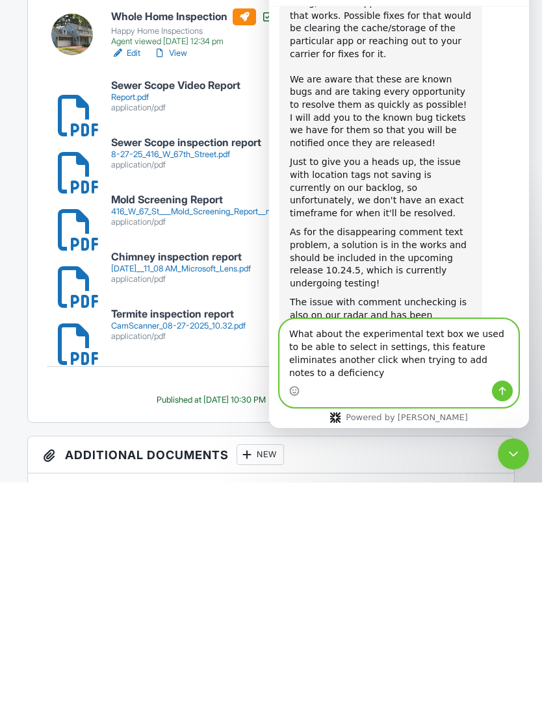
scroll to position [1629, 0]
type textarea "What about the experimental text box we used to be able to select in settings, …"
click at [505, 395] on icon "Send a message…" at bounding box center [502, 391] width 10 height 10
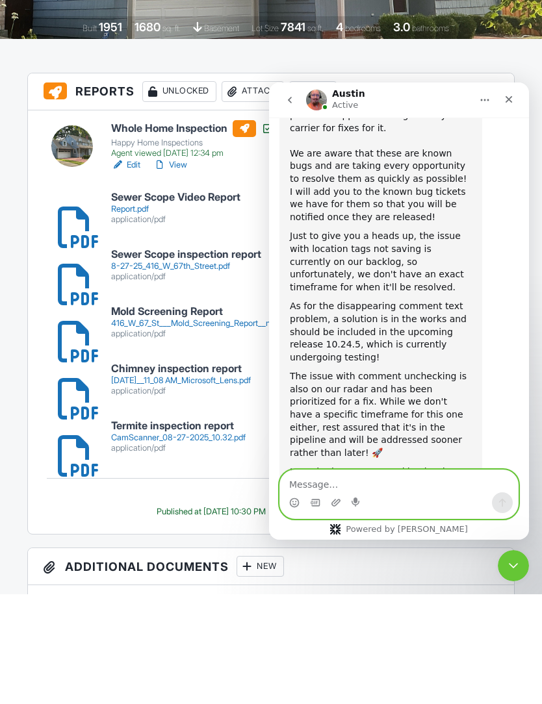
scroll to position [1666, 0]
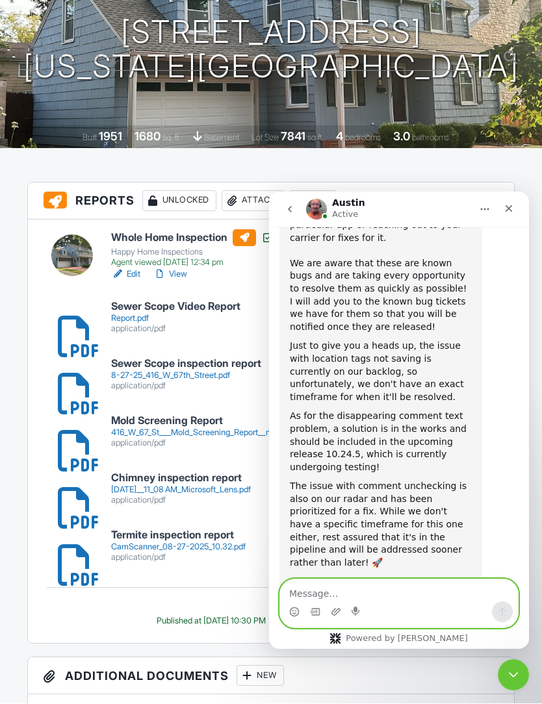
click at [331, 610] on icon "Upload attachment" at bounding box center [336, 612] width 10 height 10
click at [317, 591] on textarea "Message…" at bounding box center [399, 590] width 238 height 22
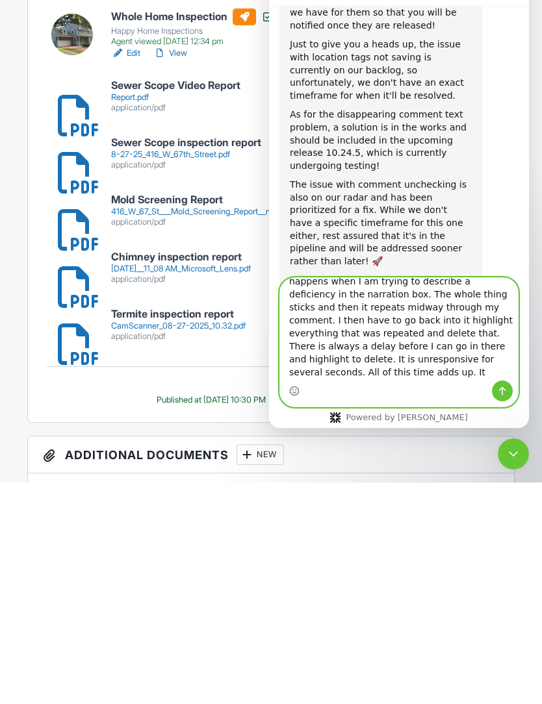
scroll to position [36, 0]
type textarea "The voice dictation does not happen when I am using it in any other setting. On…"
click at [504, 394] on icon "Send a message…" at bounding box center [502, 391] width 10 height 10
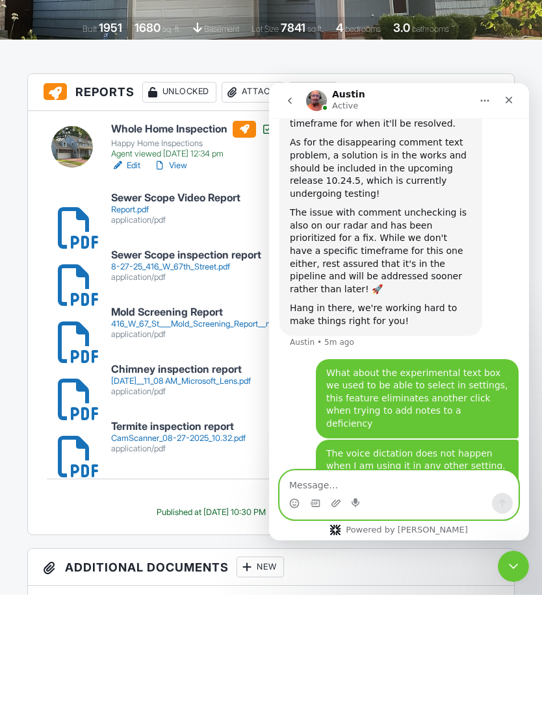
scroll to position [1831, 0]
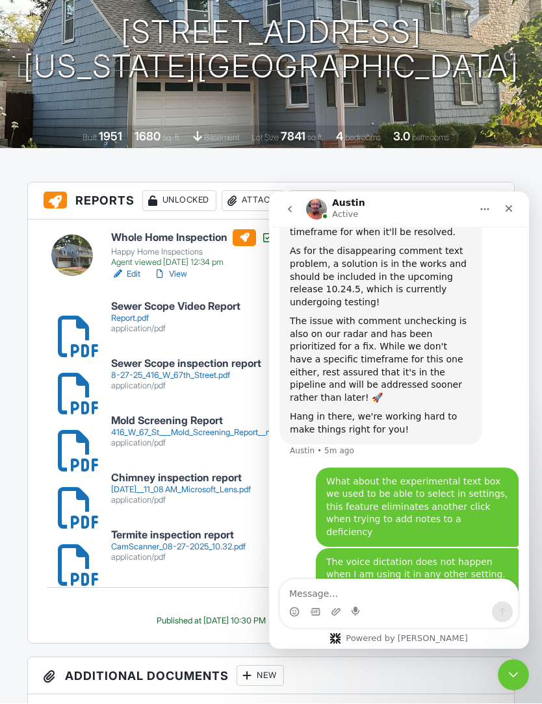
click at [518, 673] on icon "Close Intercom Messenger" at bounding box center [513, 675] width 16 height 16
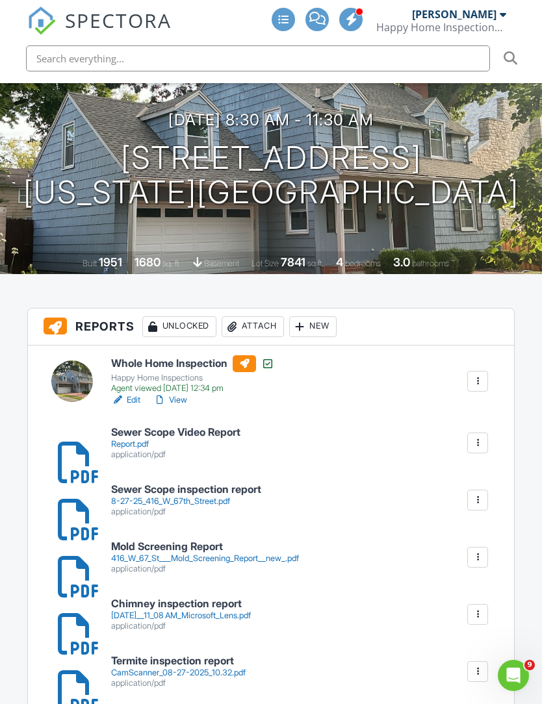
scroll to position [0, 0]
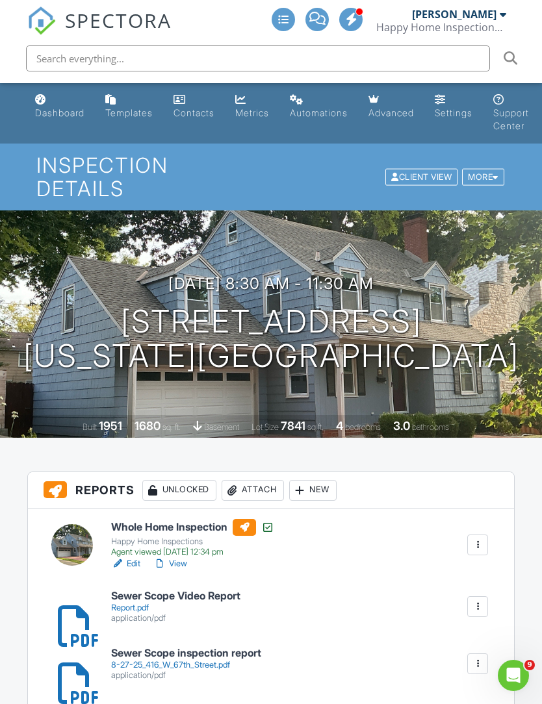
click at [54, 107] on div "Dashboard" at bounding box center [59, 112] width 49 height 11
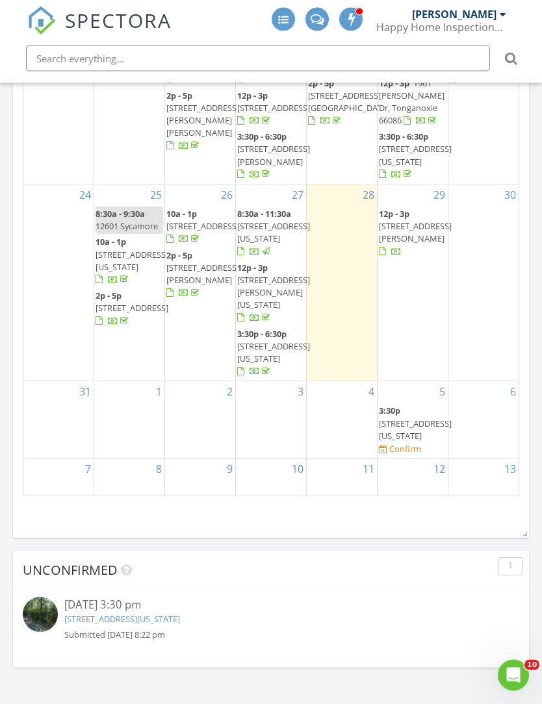
scroll to position [738, 0]
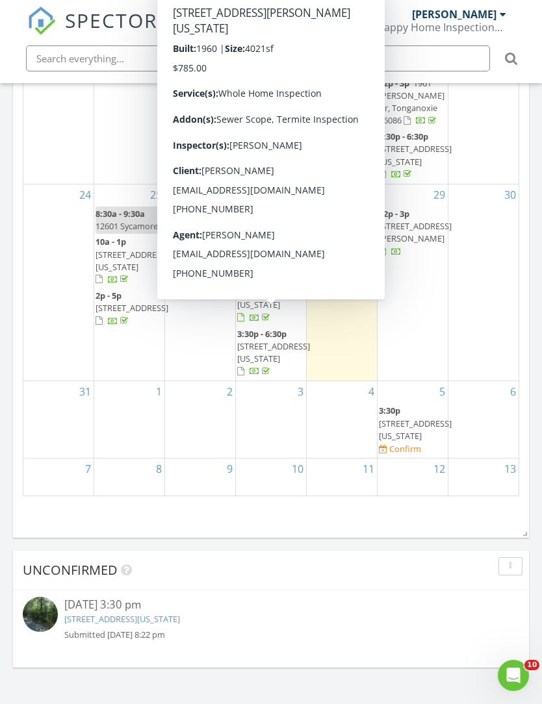
click at [279, 310] on span "6104 NW Karen St, Kansas City 64151" at bounding box center [273, 292] width 73 height 36
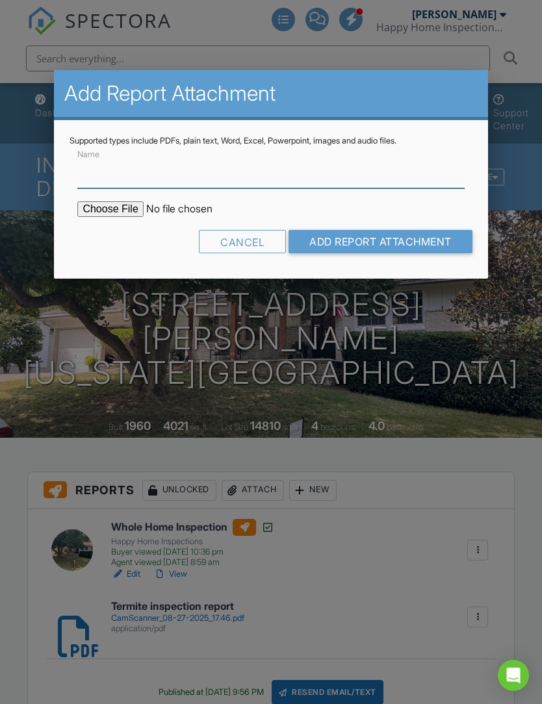
click at [154, 175] on input "Name" at bounding box center [270, 172] width 386 height 32
type input "Sewer Scope inspection report"
click at [95, 216] on input "file" at bounding box center [187, 209] width 221 height 16
type input "C:\fakepath\8-27-25_6104 NW Karen Street.pdf"
click at [418, 238] on input "Add Report Attachment" at bounding box center [380, 241] width 184 height 23
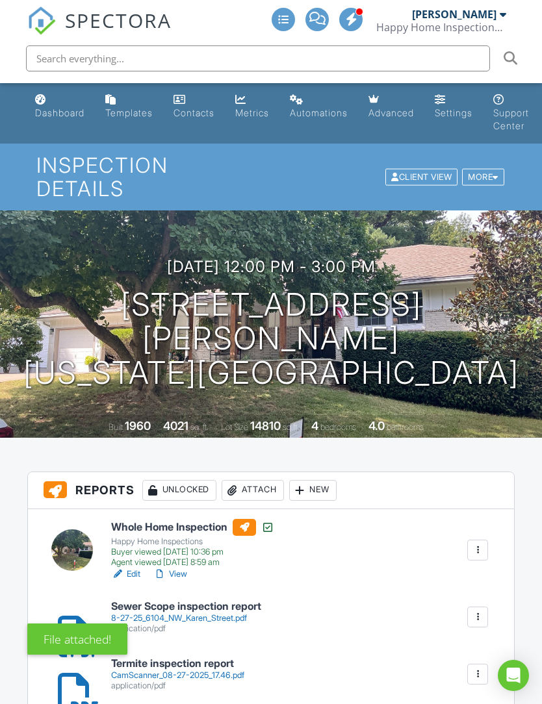
click at [265, 480] on div "Attach" at bounding box center [252, 490] width 62 height 21
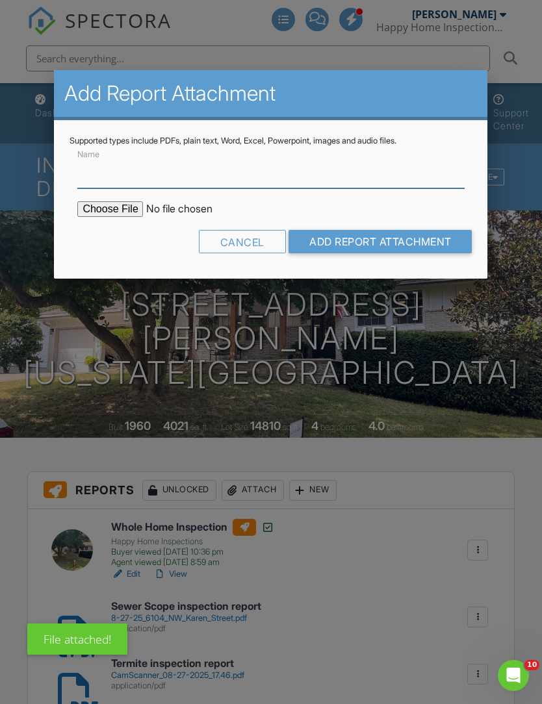
click at [151, 173] on input "Name" at bounding box center [270, 172] width 386 height 32
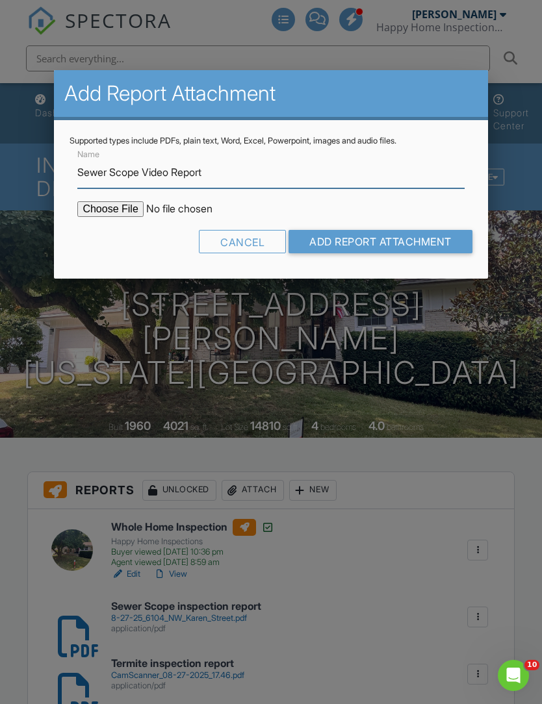
type input "Sewer Scope Video Report"
click at [113, 206] on input "file" at bounding box center [187, 209] width 221 height 16
type input "C:\fakepath\Report.pdf"
click at [394, 253] on input "Add Report Attachment" at bounding box center [380, 241] width 184 height 23
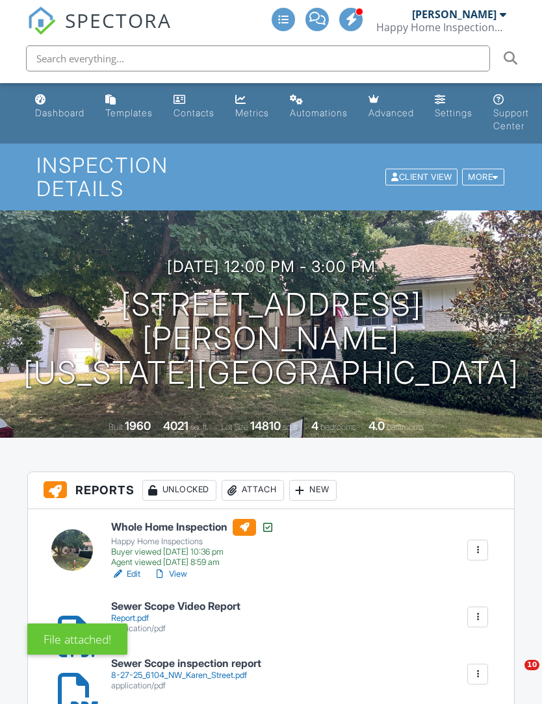
click at [55, 110] on div "Dashboard" at bounding box center [59, 112] width 49 height 11
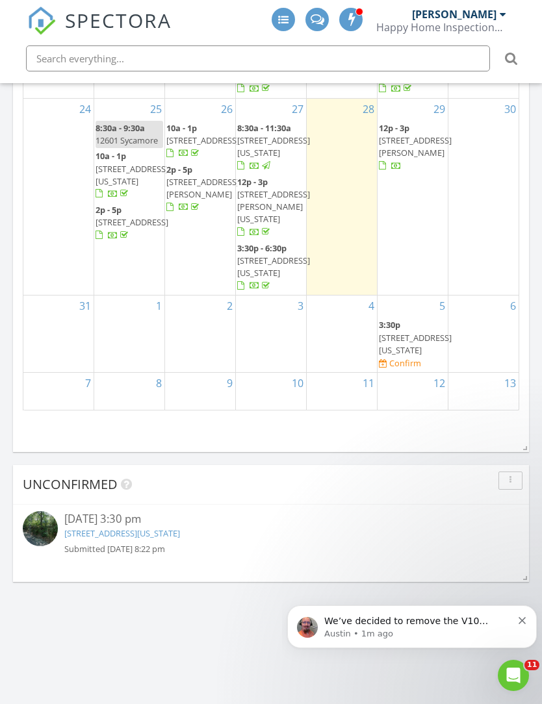
click at [523, 621] on icon "Dismiss notification" at bounding box center [521, 620] width 7 height 7
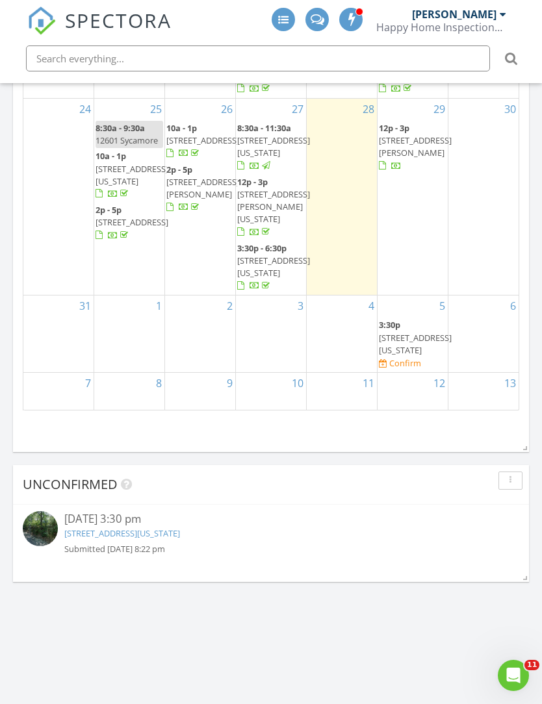
click at [514, 677] on icon "Open Intercom Messenger" at bounding box center [513, 675] width 21 height 21
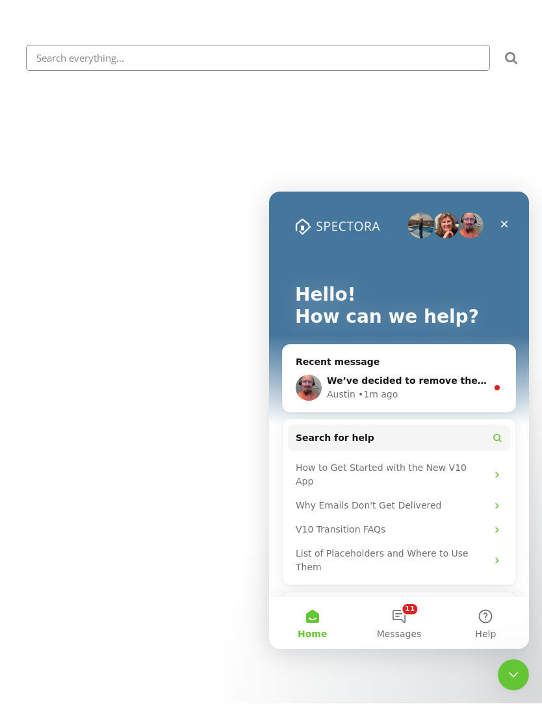
click at [364, 386] on div "We’ve decided to remove the V10 experimental editor, and I wanted to share some…" at bounding box center [407, 381] width 160 height 14
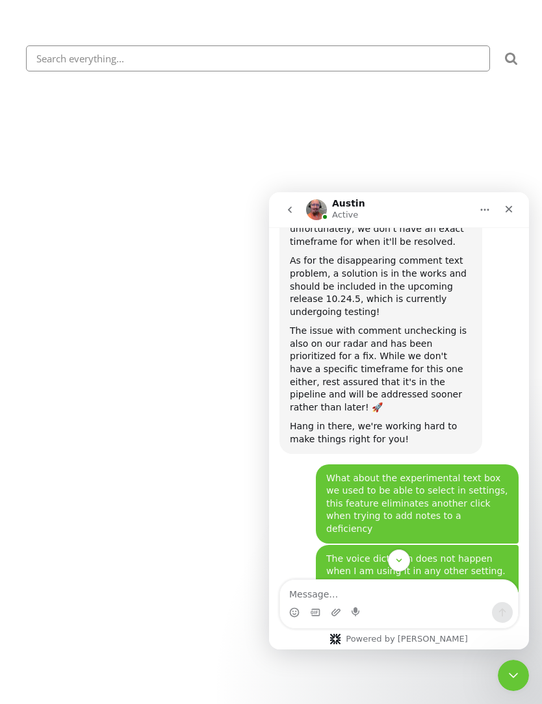
scroll to position [1821, 0]
click at [512, 676] on icon "Close Intercom Messenger" at bounding box center [512, 675] width 9 height 5
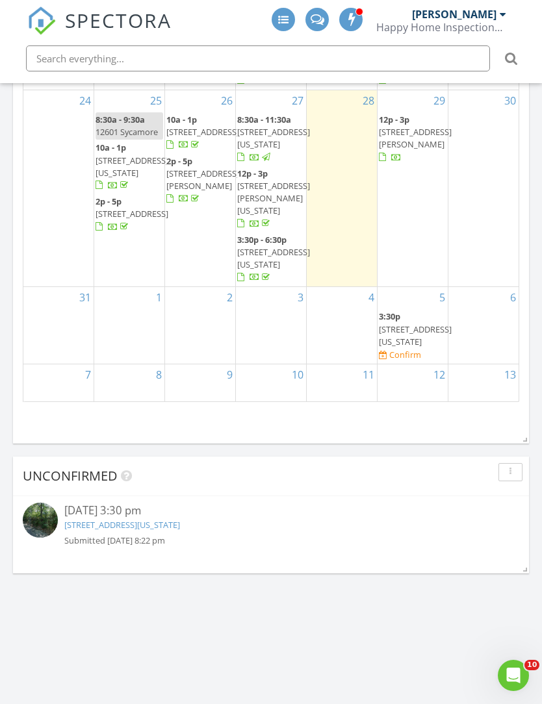
scroll to position [6, 6]
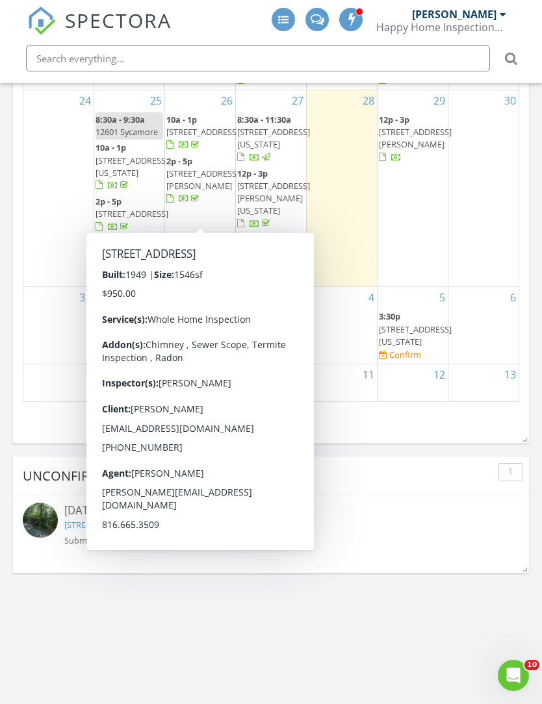
click at [205, 138] on span "7942 Booth St, Prairie Village 66208" at bounding box center [202, 132] width 73 height 12
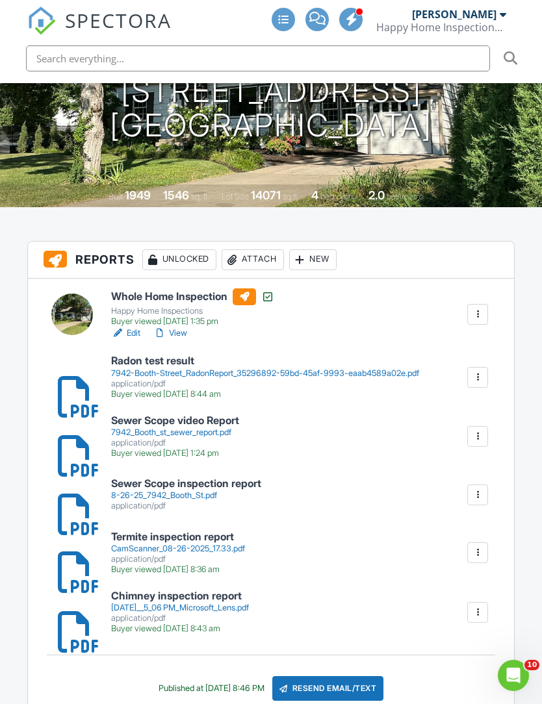
click at [258, 249] on div "Attach" at bounding box center [252, 259] width 62 height 21
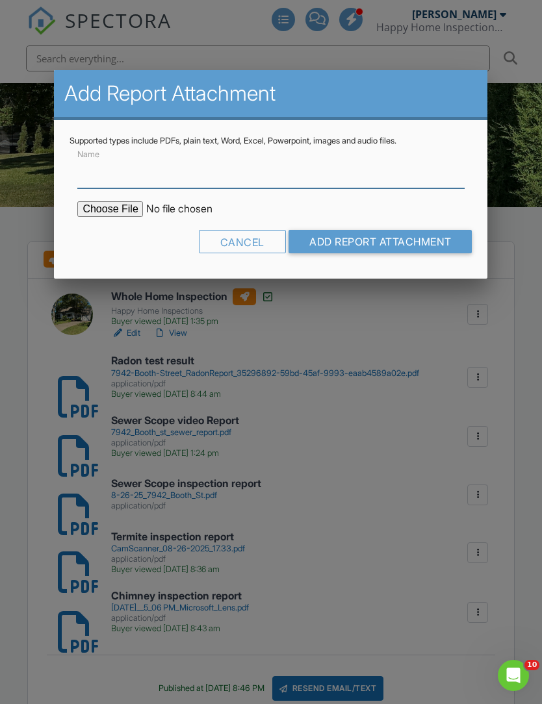
click at [132, 186] on input "Name" at bounding box center [270, 172] width 386 height 32
type input "Roof Inspection Report"
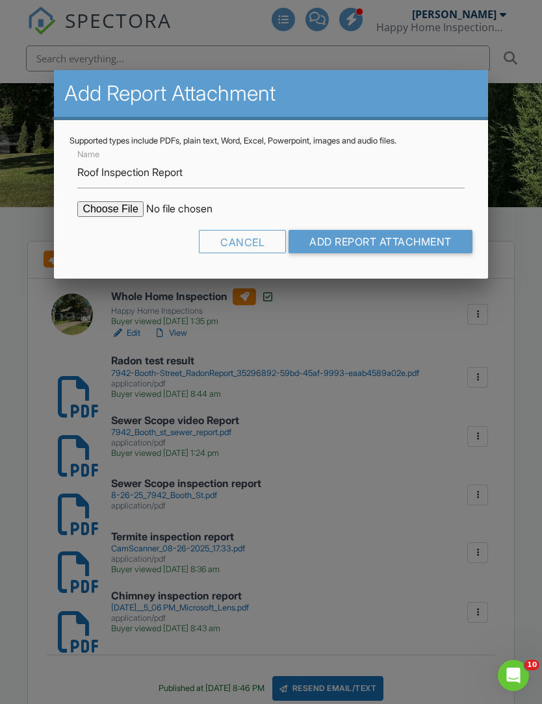
click at [110, 217] on input "file" at bounding box center [187, 209] width 221 height 16
type input "C:\fakepath\DOC082825-08282025135142.pdf"
click at [379, 251] on input "Add Report Attachment" at bounding box center [380, 241] width 184 height 23
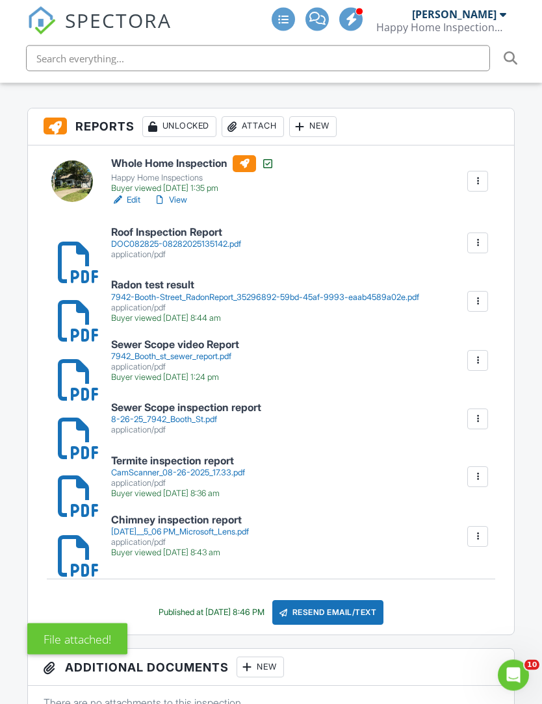
scroll to position [364, 0]
click at [515, 676] on icon "Open Intercom Messenger" at bounding box center [512, 675] width 9 height 10
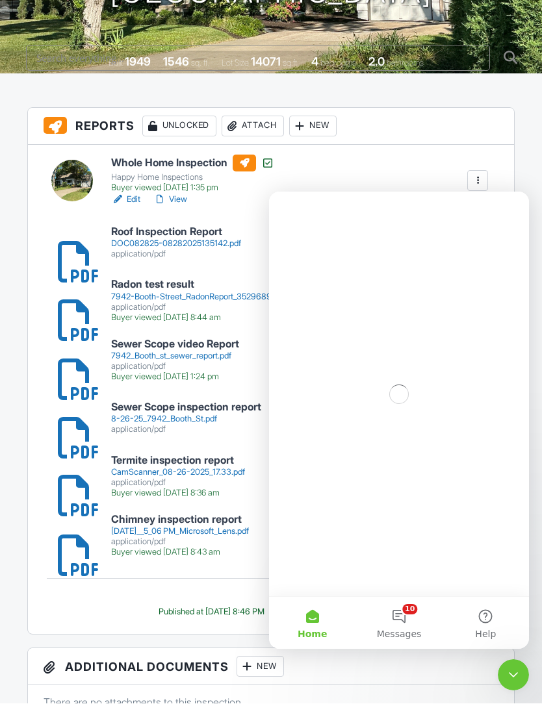
scroll to position [0, 0]
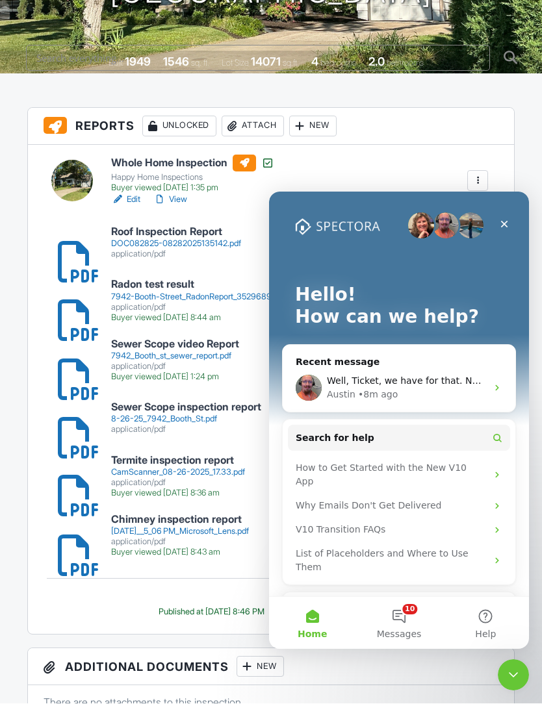
click at [464, 382] on span "Well, Ticket, we have for that. Not bug." at bounding box center [415, 380] width 177 height 10
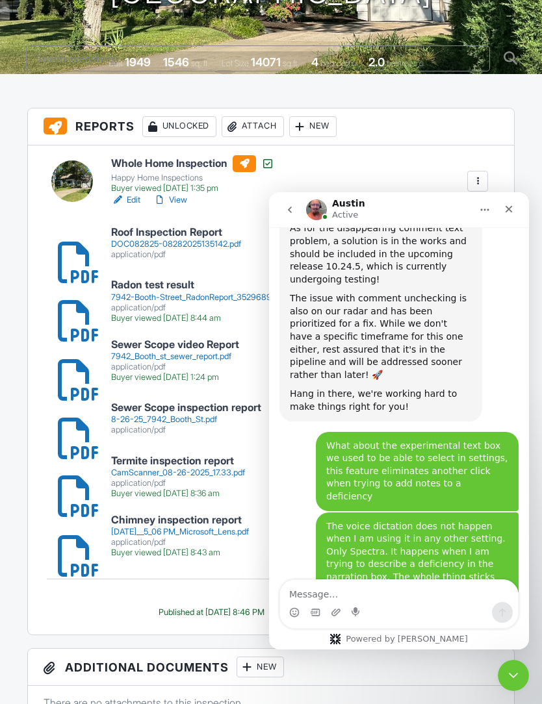
scroll to position [1857, 0]
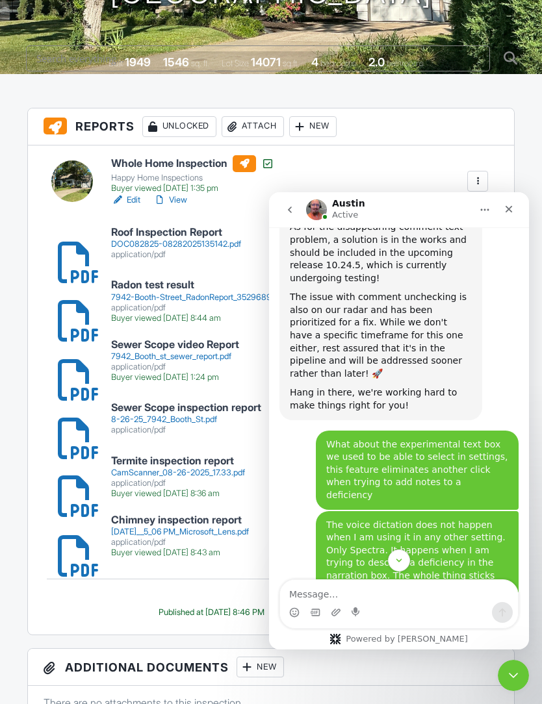
click at [333, 596] on textarea "Message…" at bounding box center [399, 591] width 238 height 22
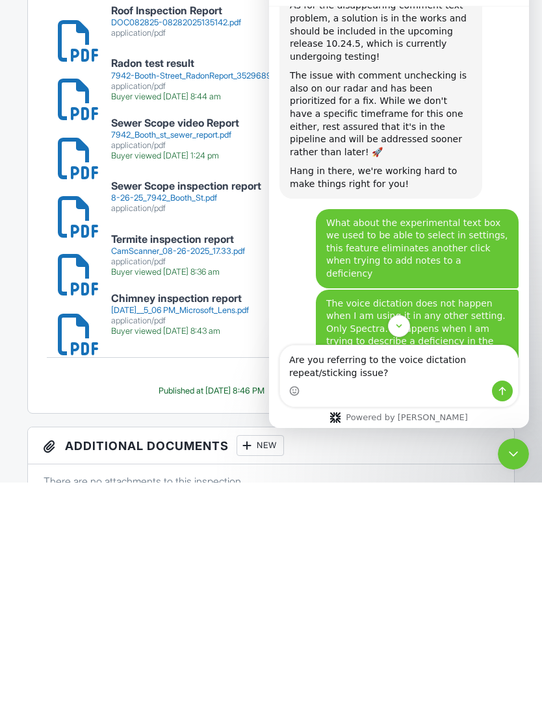
type textarea "Are you referring to the voice dictation repeat/sticking issue?"
click at [501, 390] on icon "Send a message…" at bounding box center [502, 391] width 10 height 10
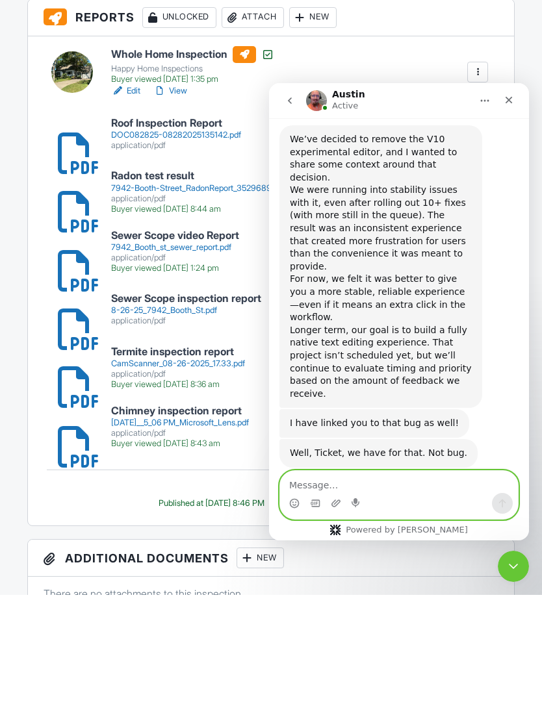
scroll to position [2288, 0]
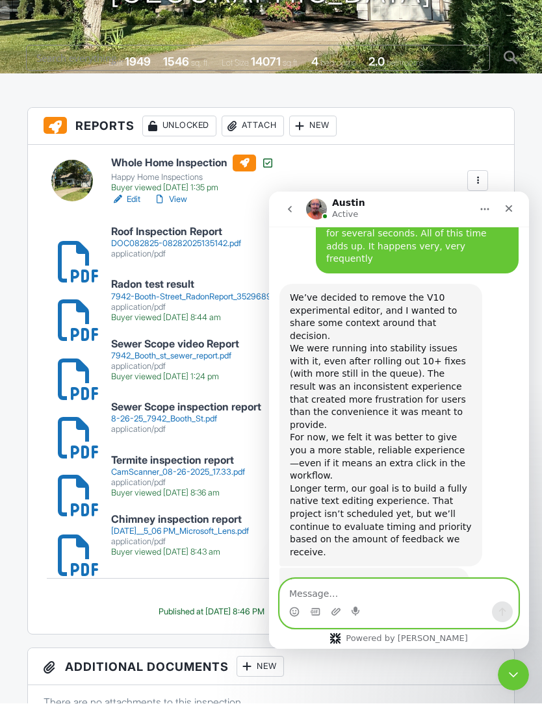
click at [323, 586] on textarea "Message…" at bounding box center [399, 590] width 238 height 22
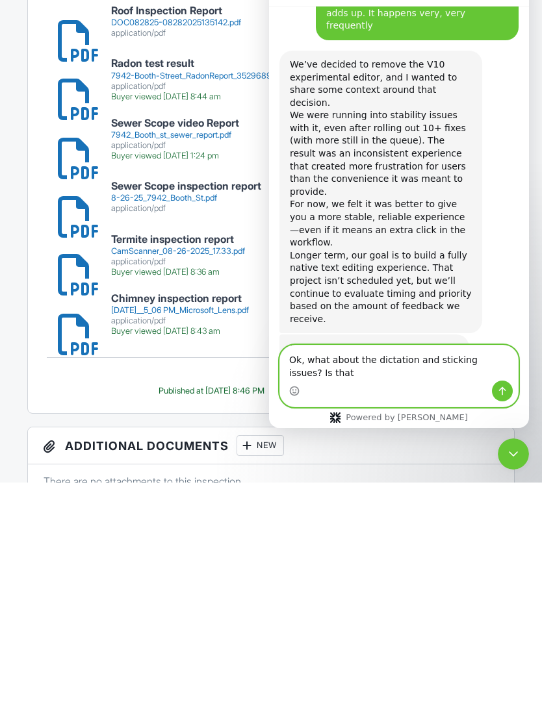
scroll to position [2301, 0]
type textarea "Ok, what about the dictation and sticking issues? Is that a known issue"
click at [503, 392] on icon "Send a message…" at bounding box center [502, 391] width 10 height 10
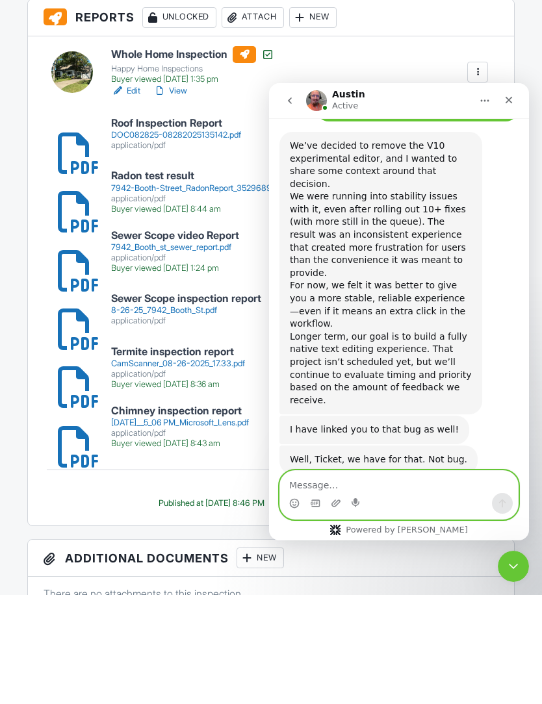
scroll to position [2338, 0]
